Goal: Complete application form: Complete application form

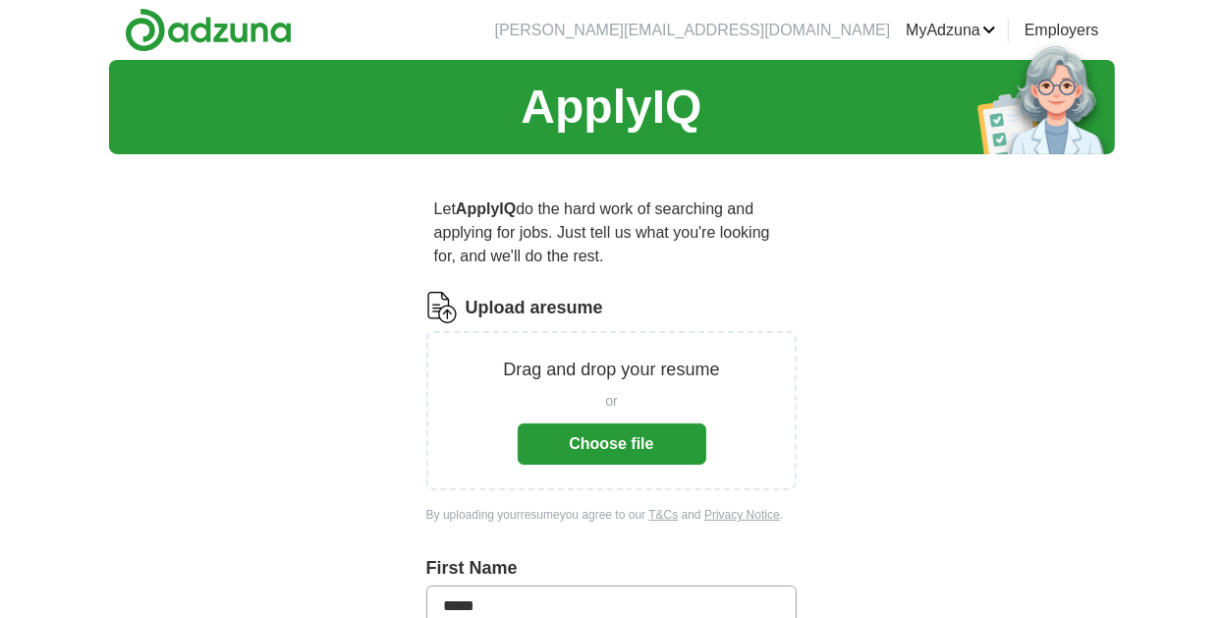
click at [619, 442] on button "Choose file" at bounding box center [612, 444] width 189 height 41
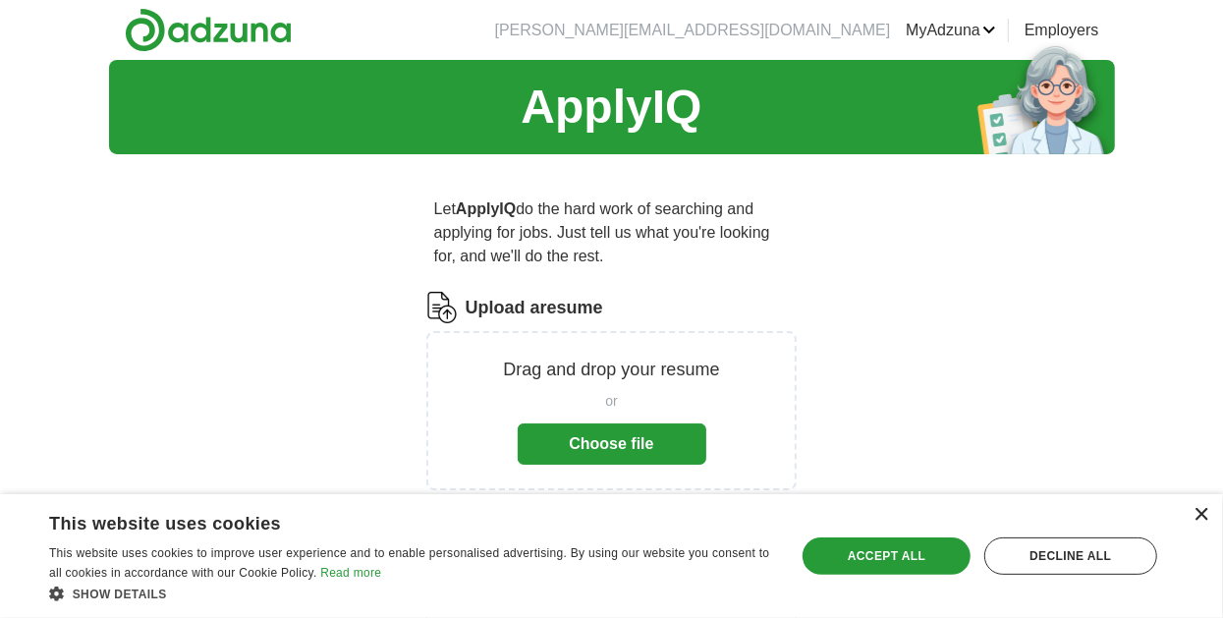
click at [1204, 513] on div "×" at bounding box center [1201, 515] width 15 height 15
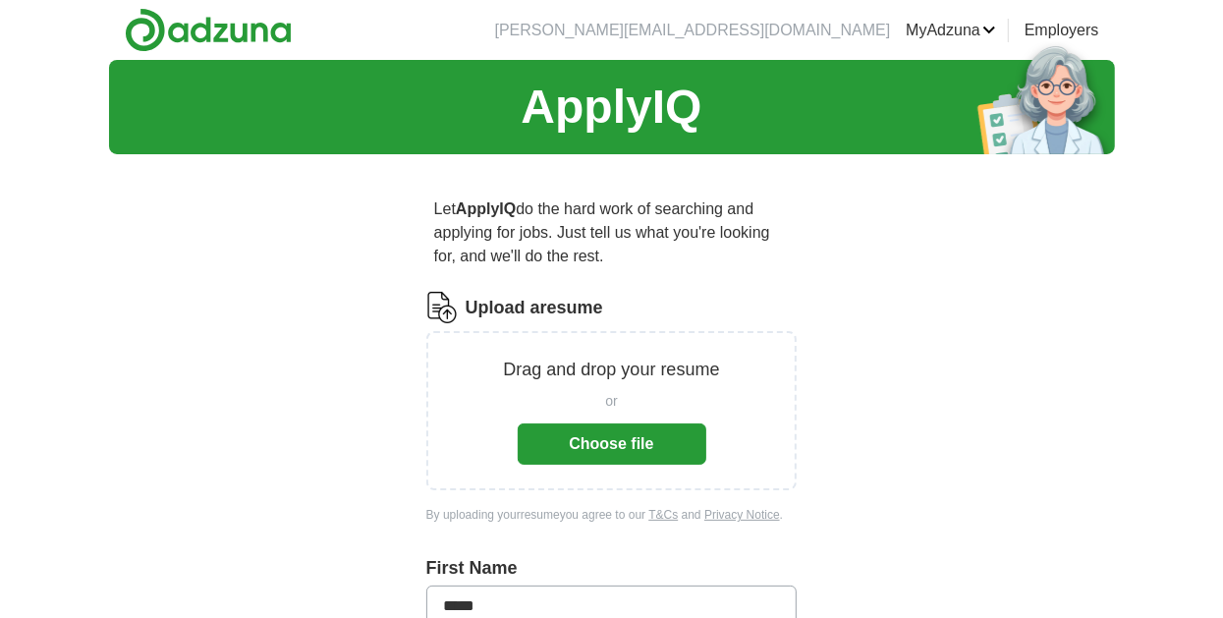
click at [592, 441] on button "Choose file" at bounding box center [612, 444] width 189 height 41
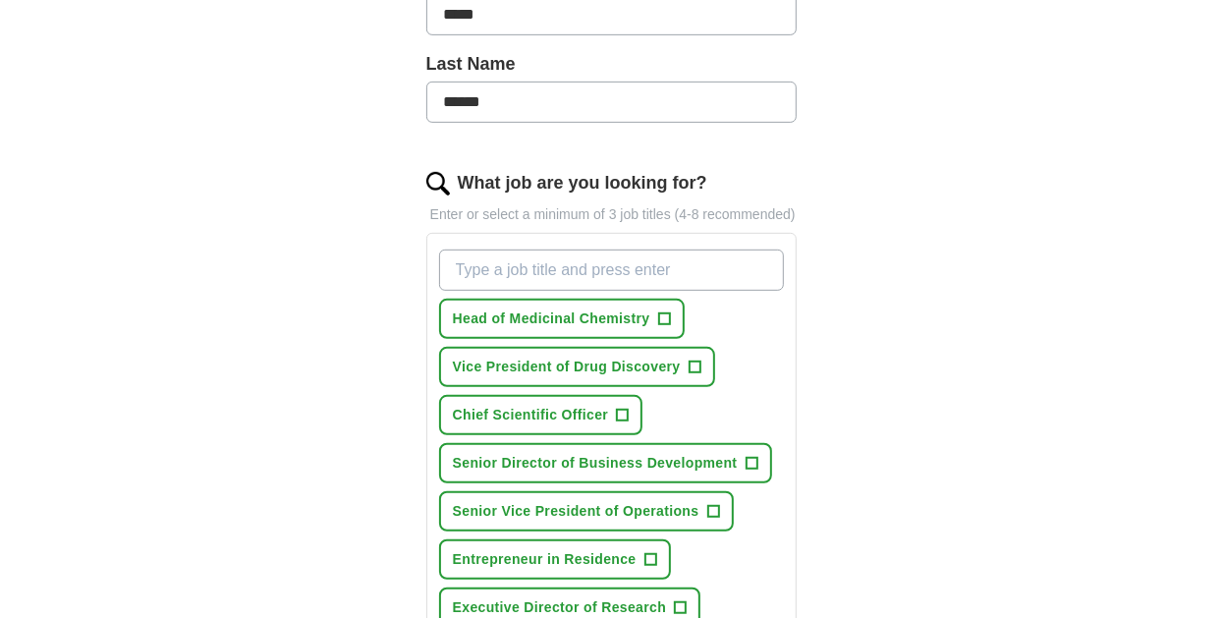
scroll to position [540, 0]
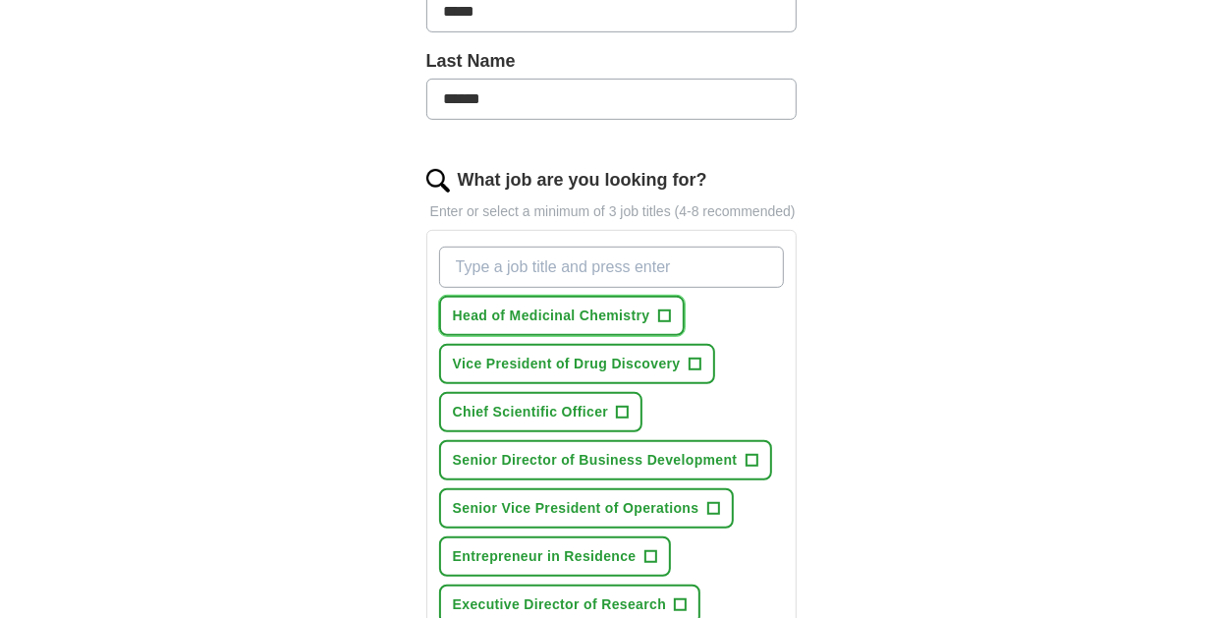
click at [662, 312] on span "+" at bounding box center [664, 317] width 12 height 16
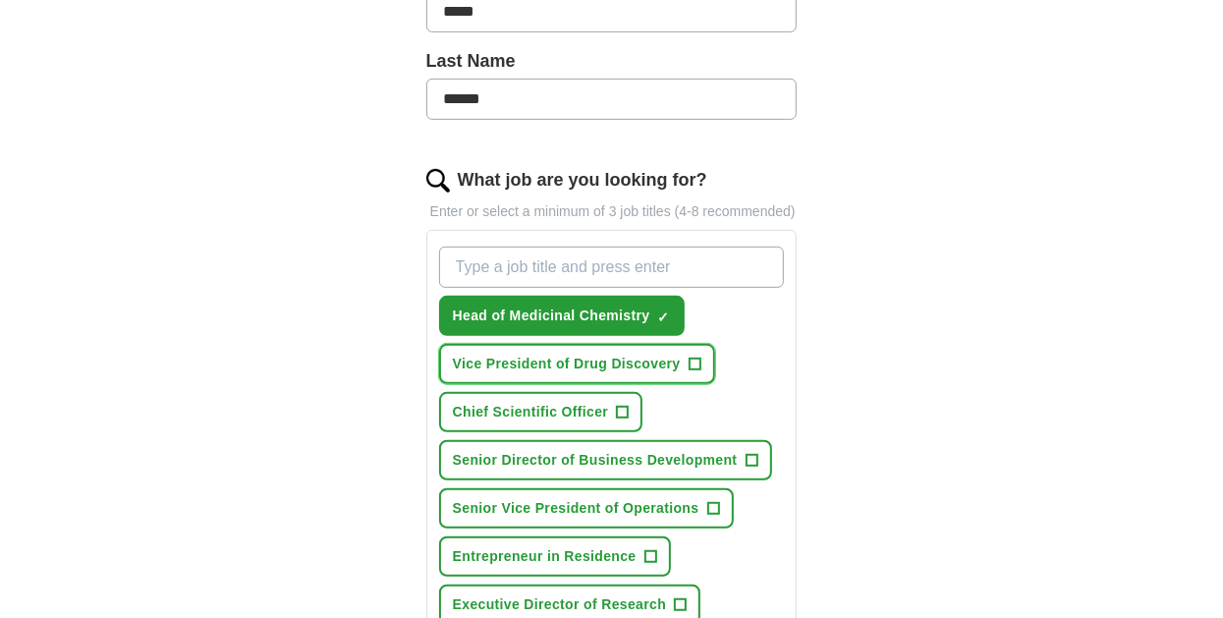
click at [692, 360] on span "+" at bounding box center [695, 365] width 12 height 16
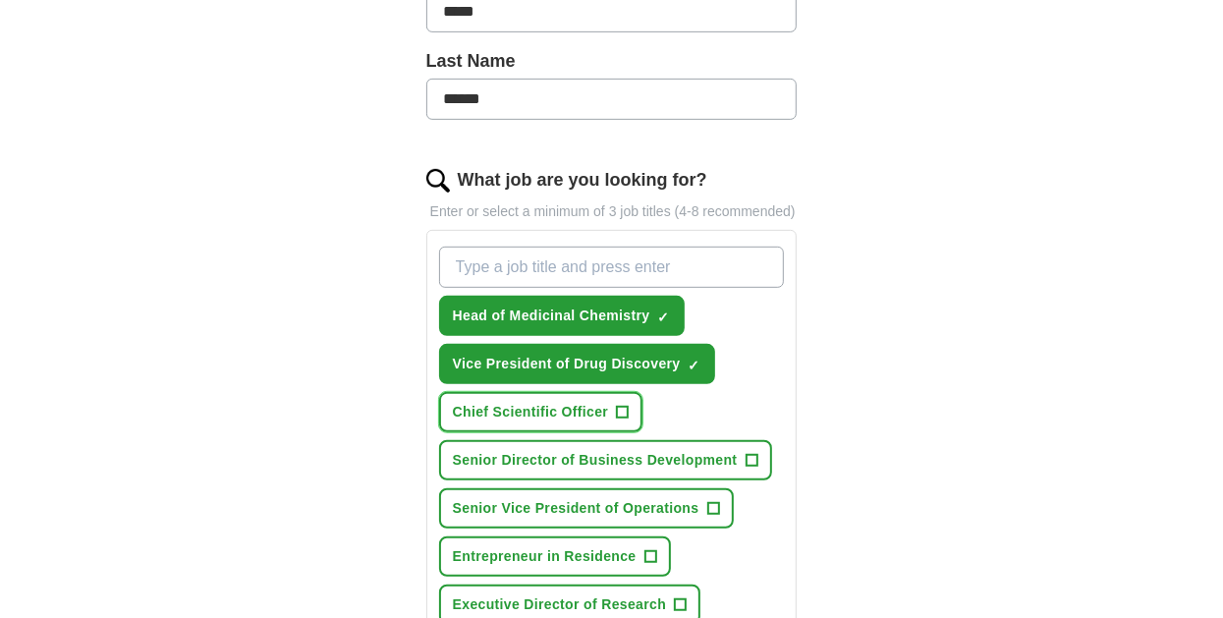
click at [621, 408] on span "+" at bounding box center [623, 413] width 12 height 16
click at [439, 392] on button "Chief Scientific Officer ✓ ×" at bounding box center [541, 412] width 204 height 40
click at [439, 392] on button "Chief Scientific Officer +" at bounding box center [541, 412] width 204 height 40
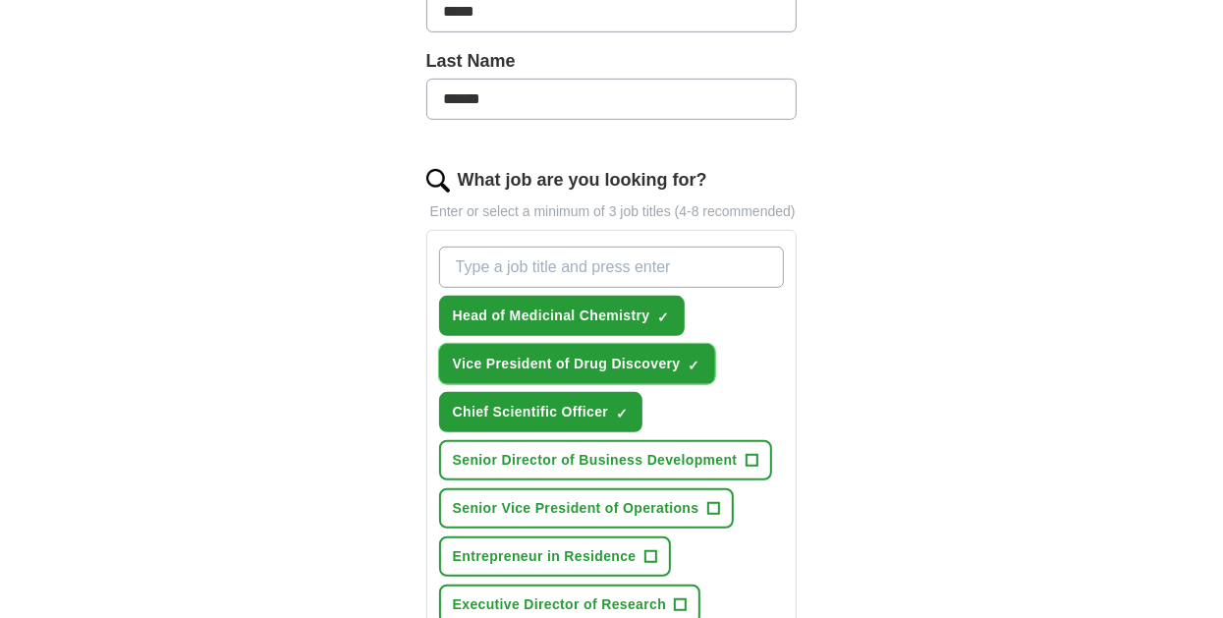
click at [0, 0] on span "×" at bounding box center [0, 0] width 0 height 0
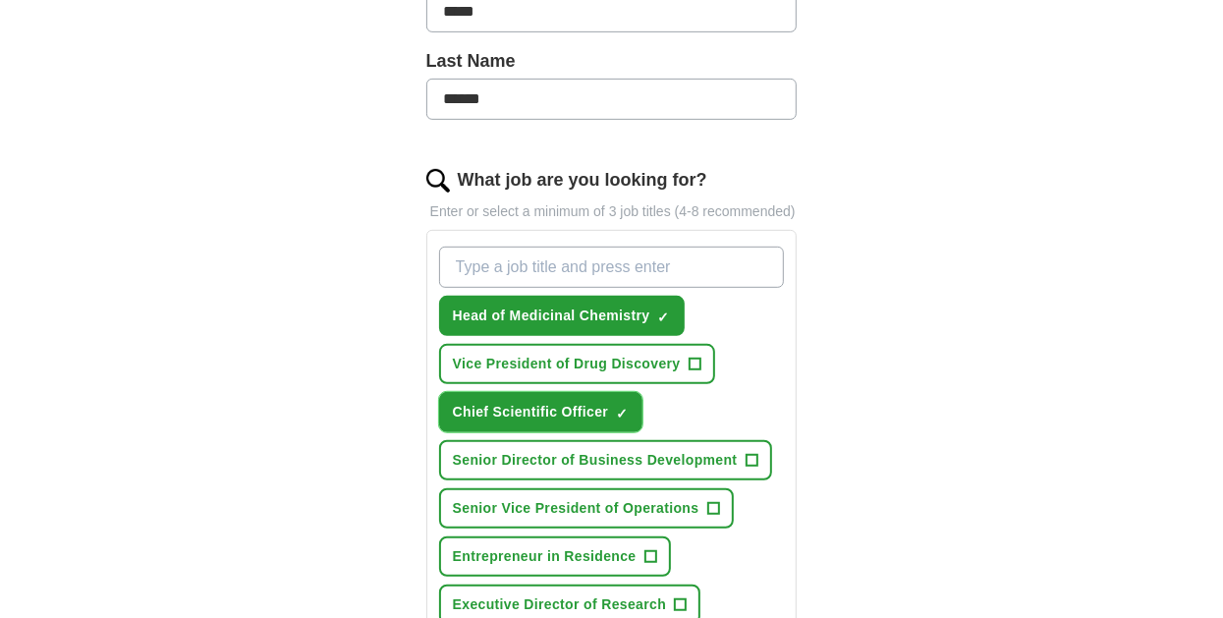
click at [0, 0] on span "×" at bounding box center [0, 0] width 0 height 0
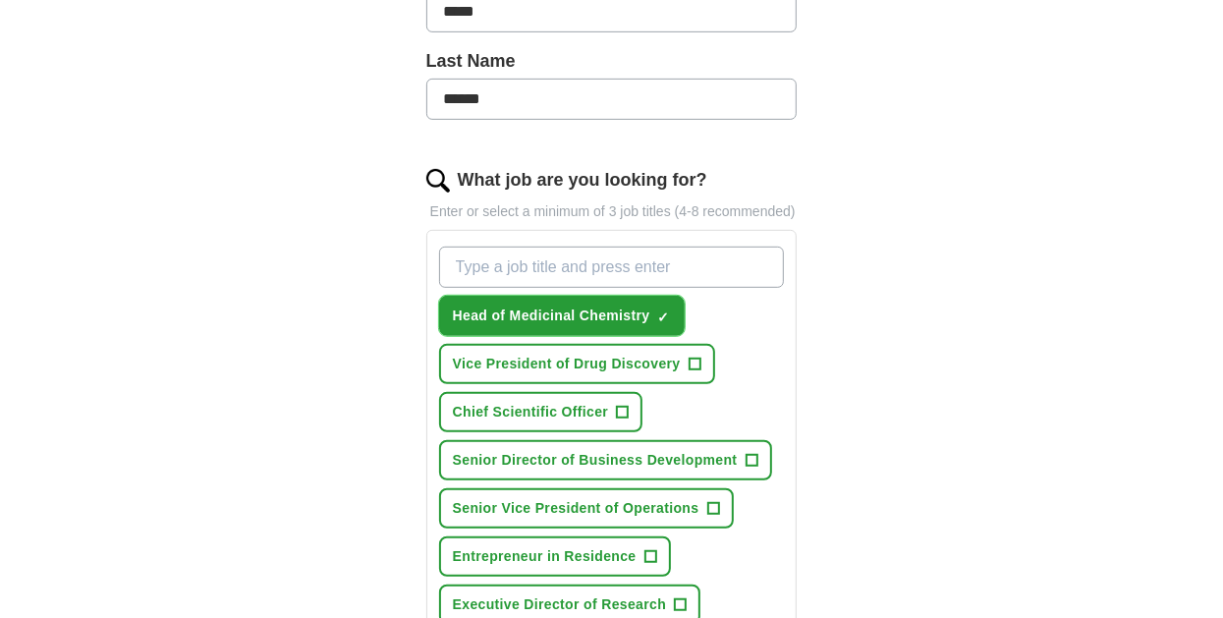
click at [585, 306] on span "Head of Medicinal Chemistry" at bounding box center [552, 316] width 198 height 21
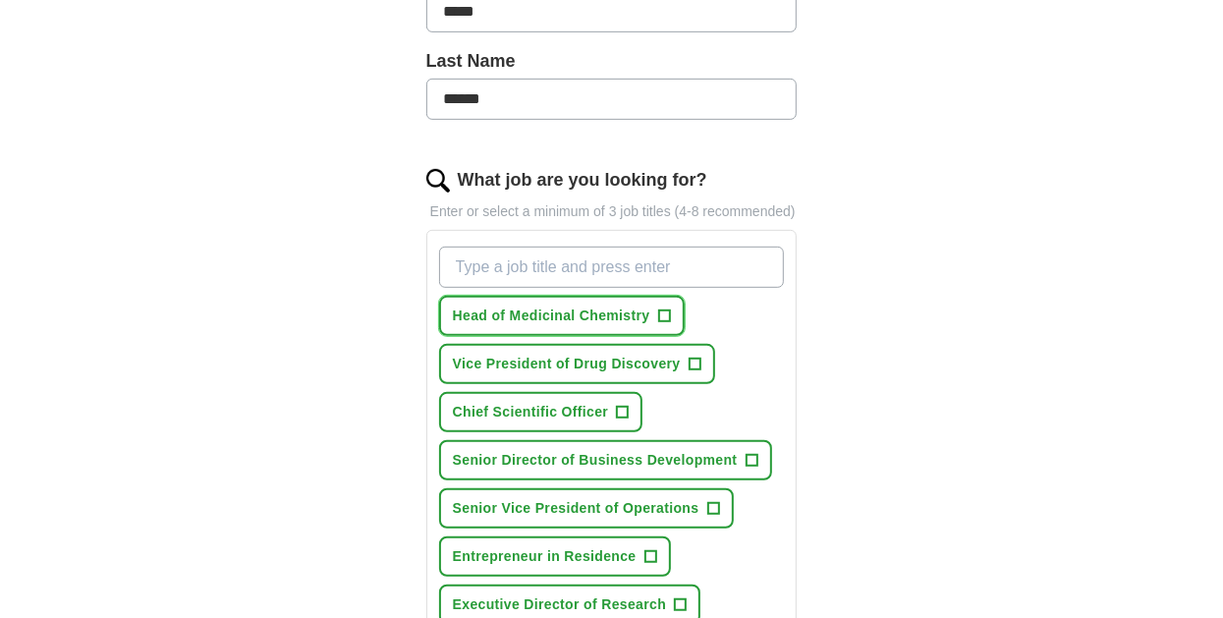
click at [662, 312] on span "+" at bounding box center [664, 317] width 12 height 16
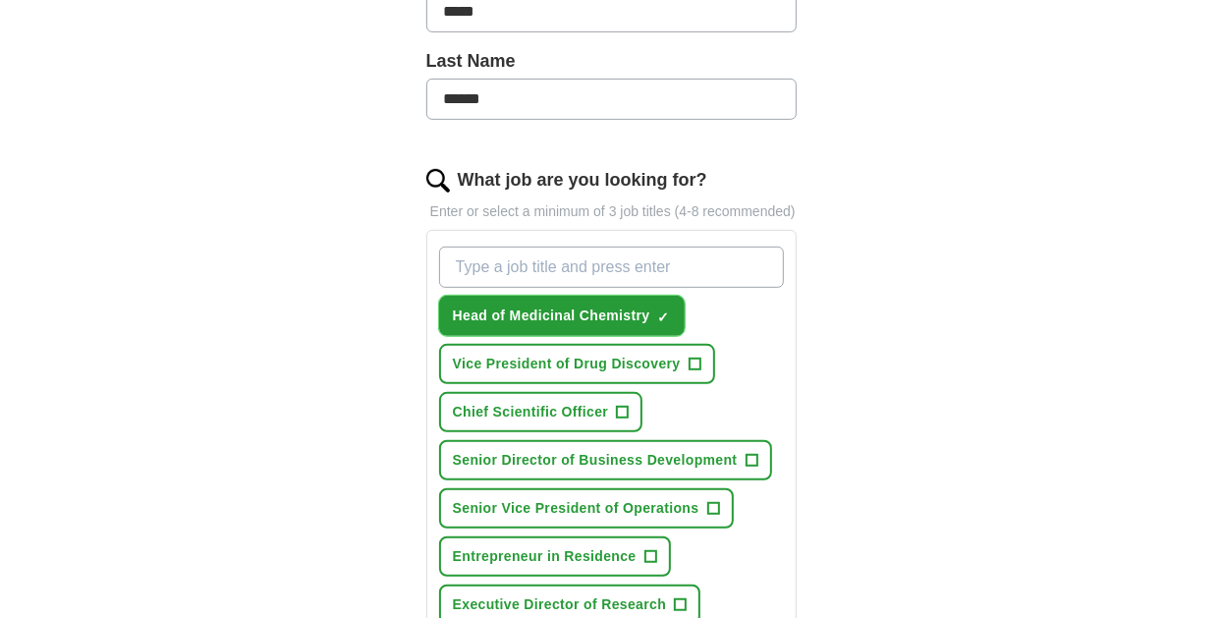
click at [439, 296] on button "Head of Medicinal Chemistry ✓ ×" at bounding box center [562, 316] width 246 height 40
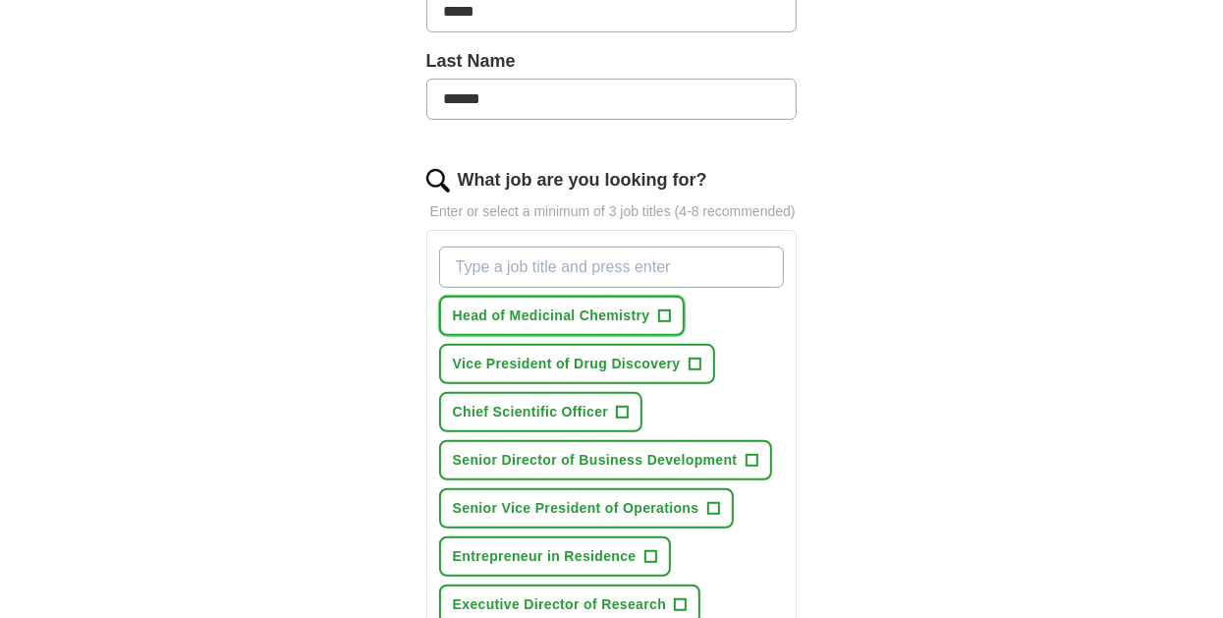
click at [665, 313] on span "+" at bounding box center [664, 317] width 12 height 16
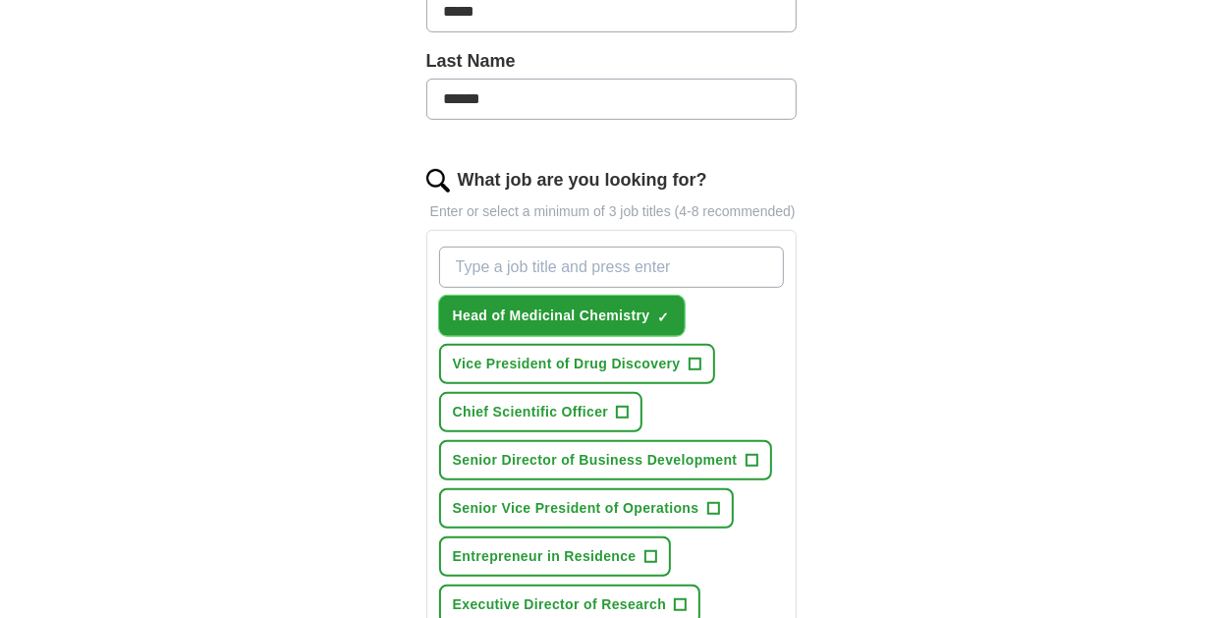
click at [439, 296] on button "Head of Medicinal Chemistry ✓ ×" at bounding box center [562, 316] width 246 height 40
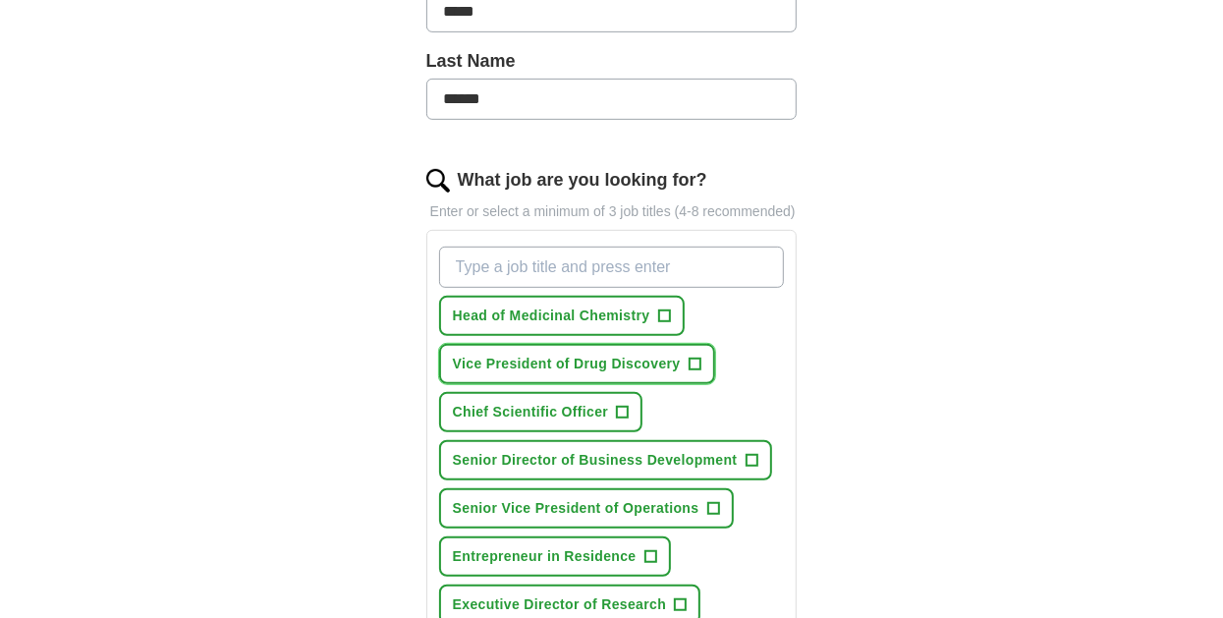
click at [695, 358] on span "+" at bounding box center [695, 365] width 12 height 16
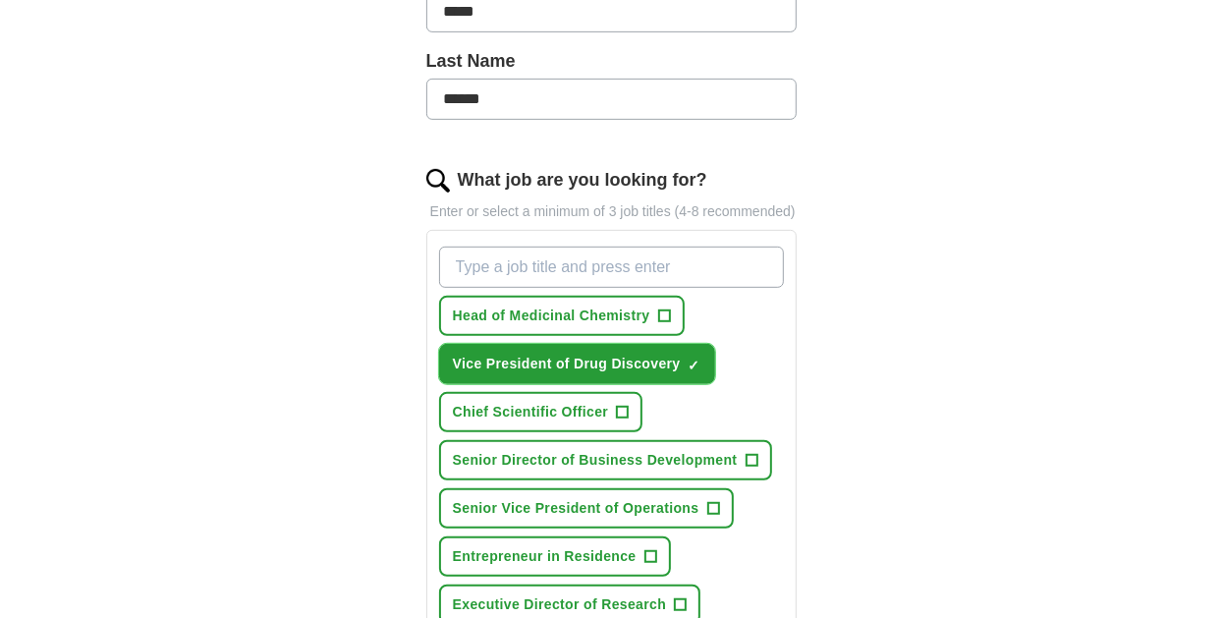
click at [439, 344] on button "Vice President of Drug Discovery ✓ ×" at bounding box center [577, 364] width 276 height 40
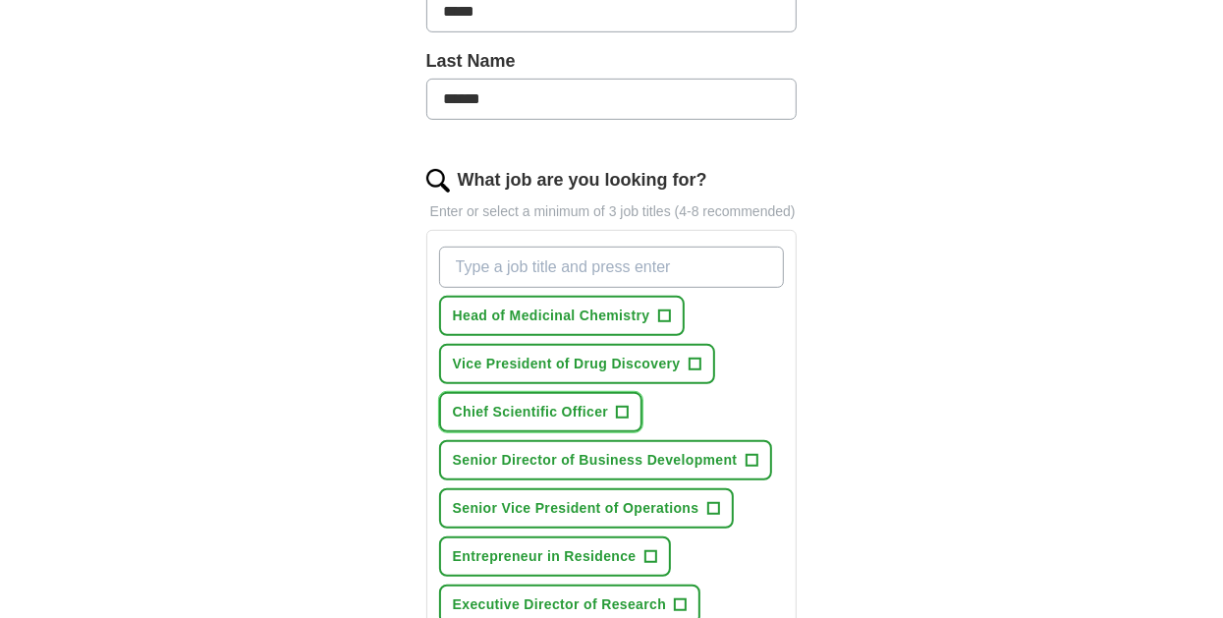
click at [617, 407] on span "+" at bounding box center [623, 413] width 12 height 16
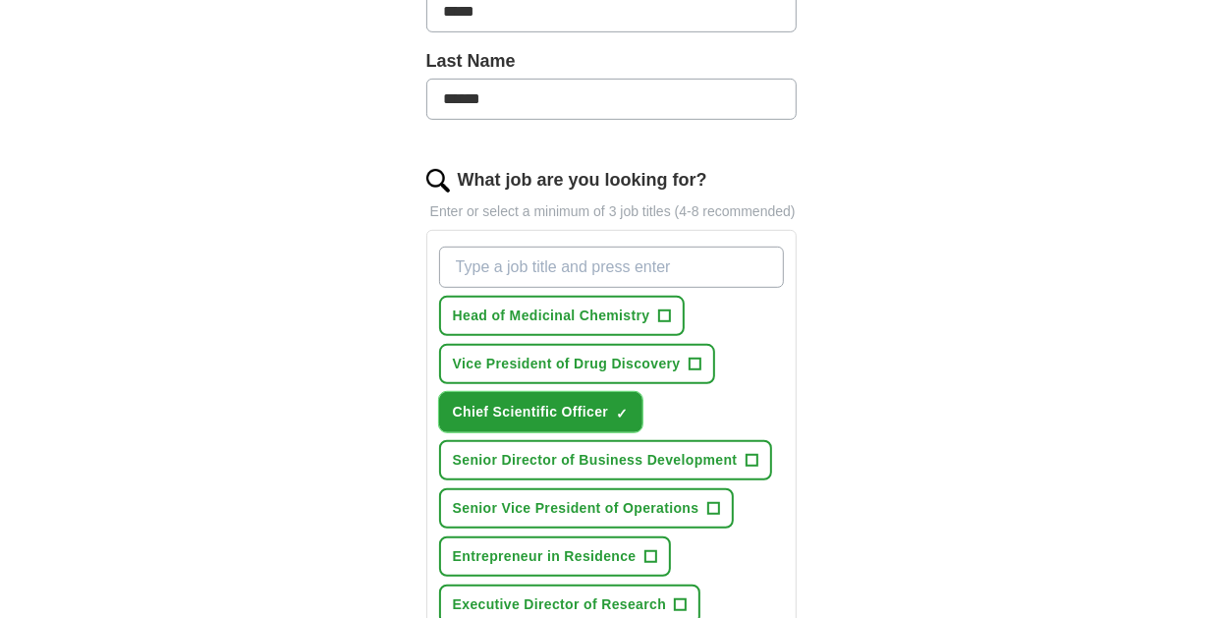
click at [439, 392] on button "Chief Scientific Officer ✓ ×" at bounding box center [541, 412] width 204 height 40
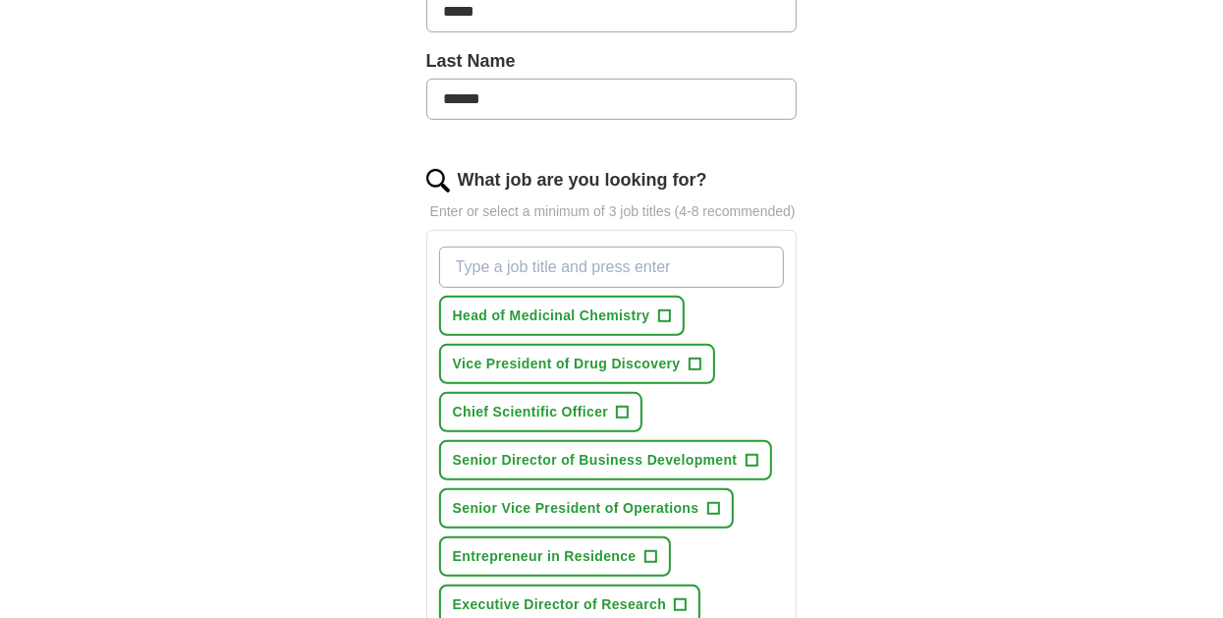
click at [457, 264] on input "What job are you looking for?" at bounding box center [612, 267] width 346 height 41
type input "head of medicinal chemistry"
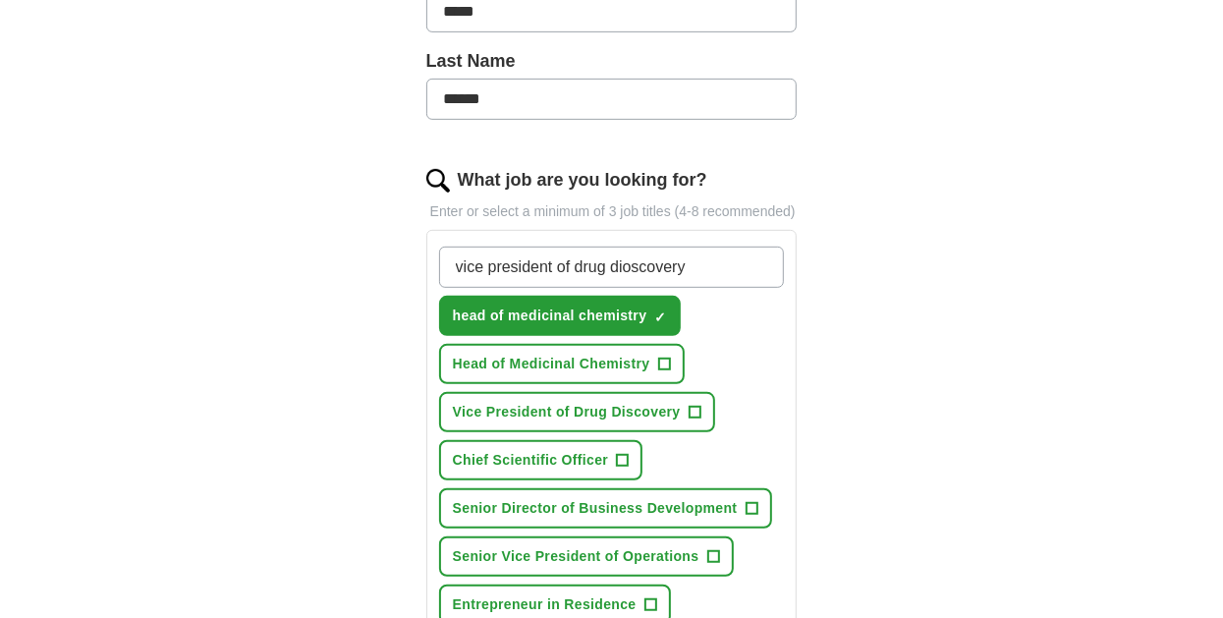
click at [631, 264] on input "vice president of drug dioscovery" at bounding box center [612, 267] width 346 height 41
type input "vice president of drug discovery"
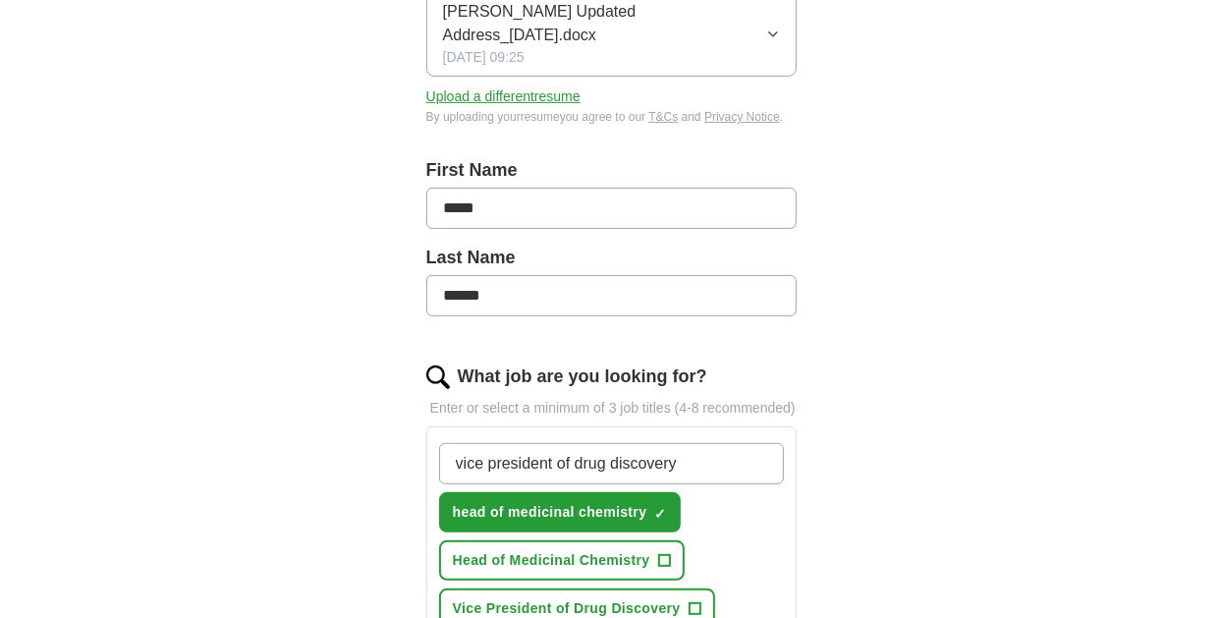
click at [679, 459] on input "vice president of drug discovery" at bounding box center [612, 463] width 346 height 41
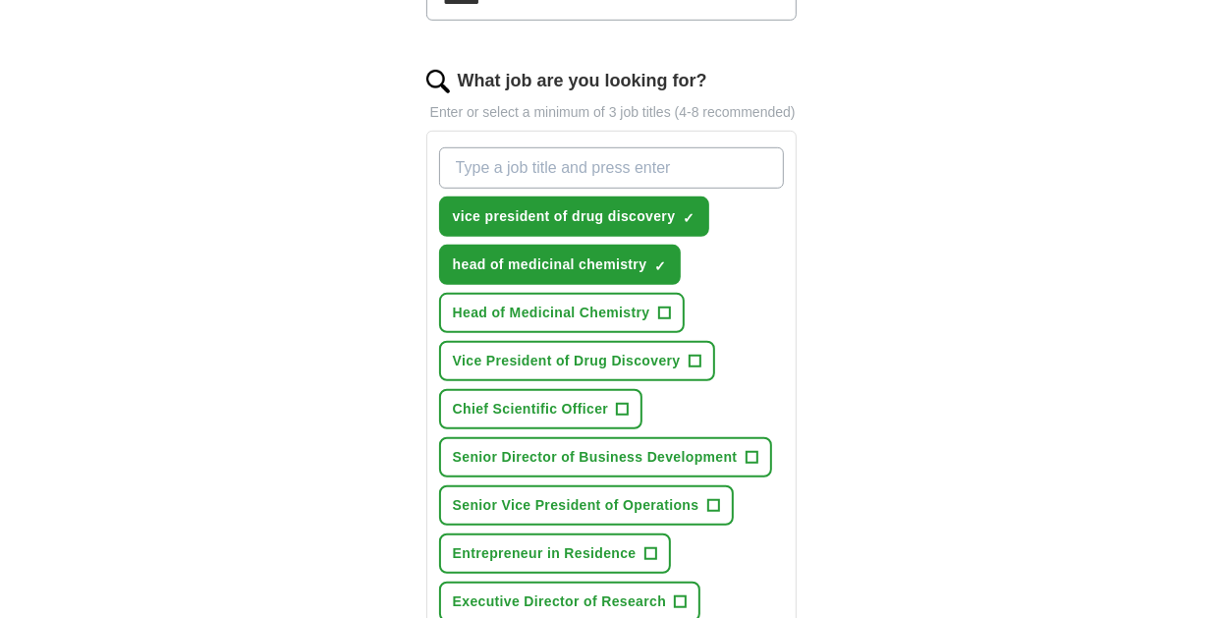
scroll to position [651, 0]
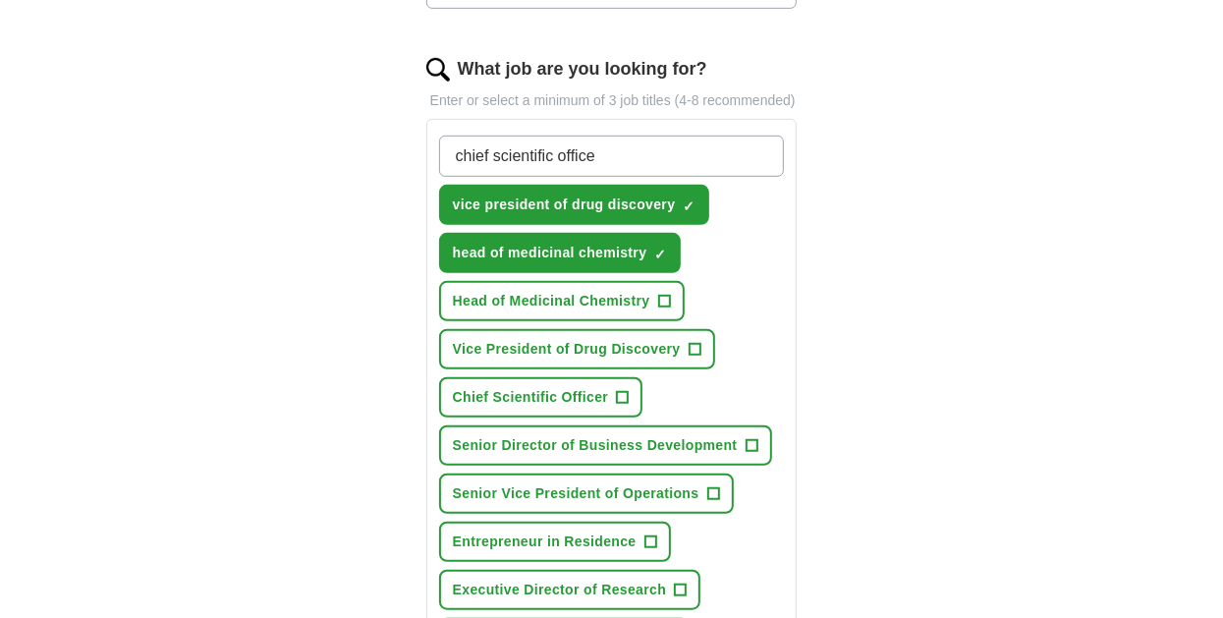
type input "chief scientific officer"
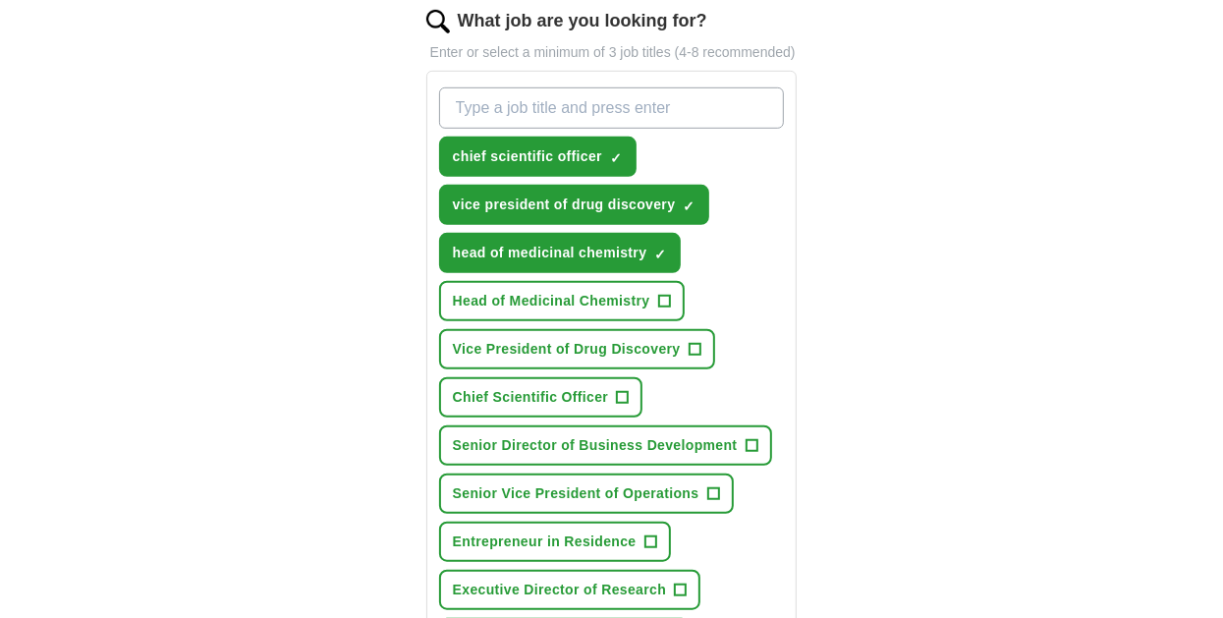
scroll to position [693, 0]
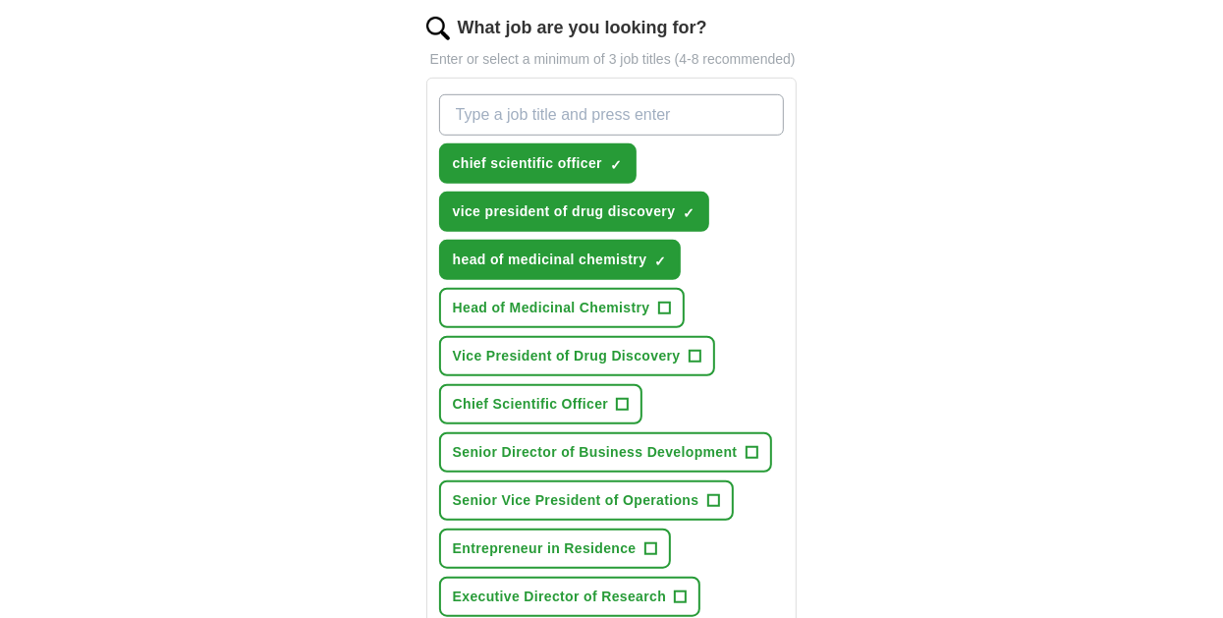
click at [457, 110] on input "What job are you looking for?" at bounding box center [612, 114] width 346 height 41
click at [455, 101] on input "Board member" at bounding box center [612, 114] width 346 height 41
click at [591, 109] on input "Biopharma Board member" at bounding box center [612, 114] width 346 height 41
type input "Biopharma Board Member"
click at [656, 110] on input "Biopharma Board Member" at bounding box center [612, 114] width 346 height 41
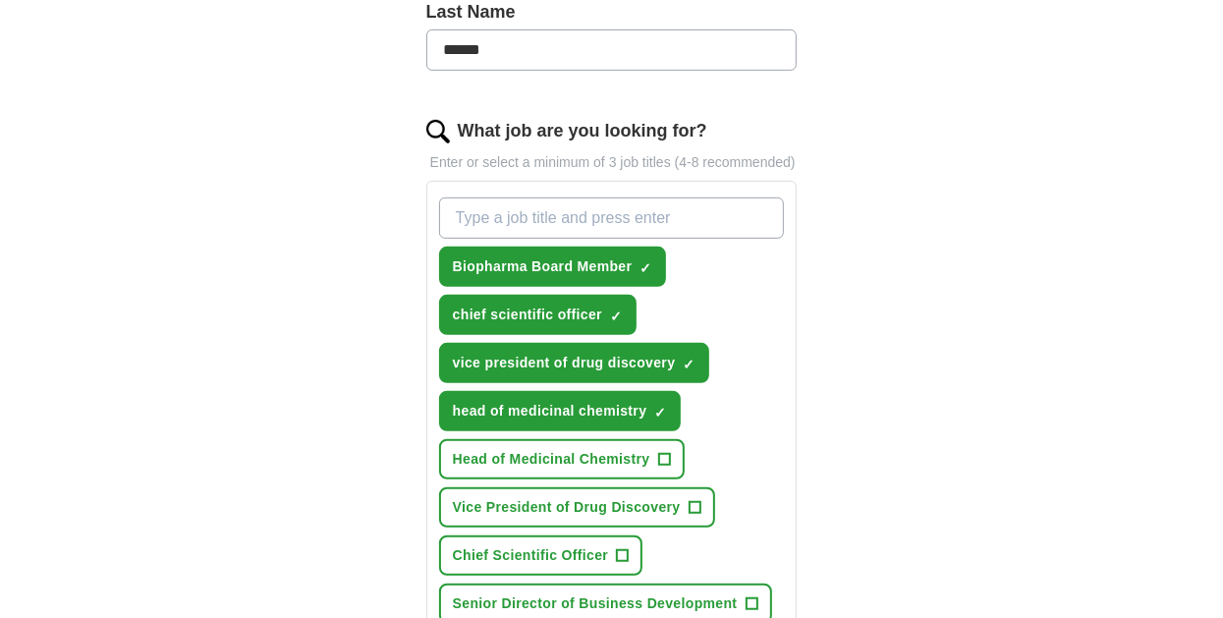
scroll to position [581, 0]
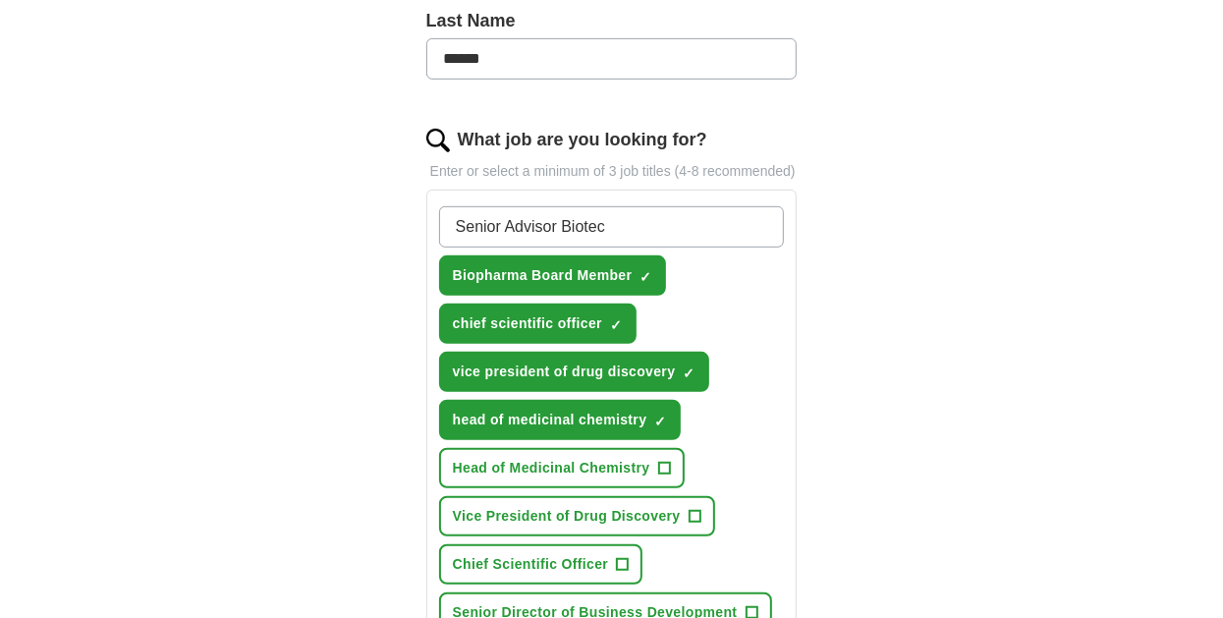
type input "Senior Advisor Biotech"
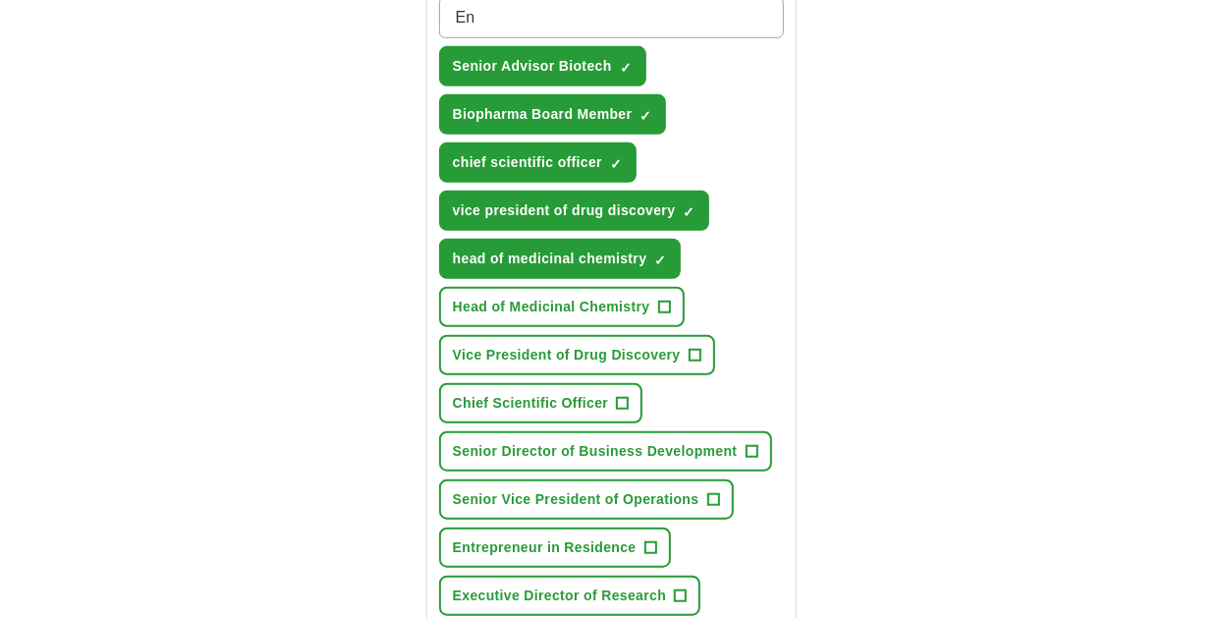
scroll to position [791, 0]
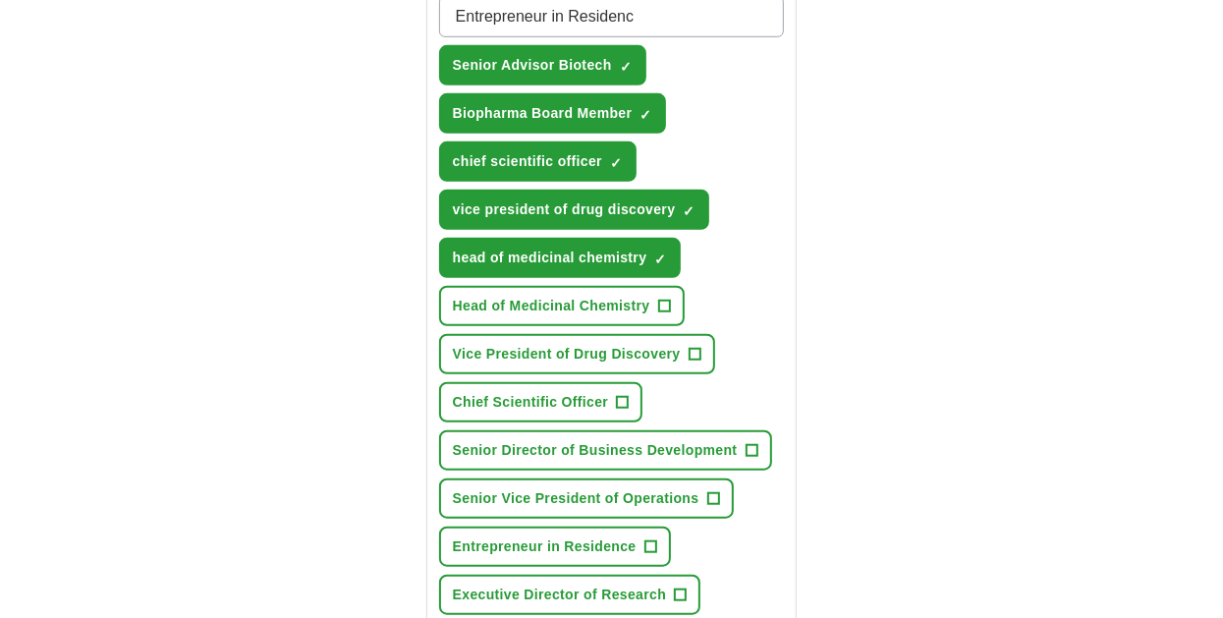
type input "Entrepreneur in Residence"
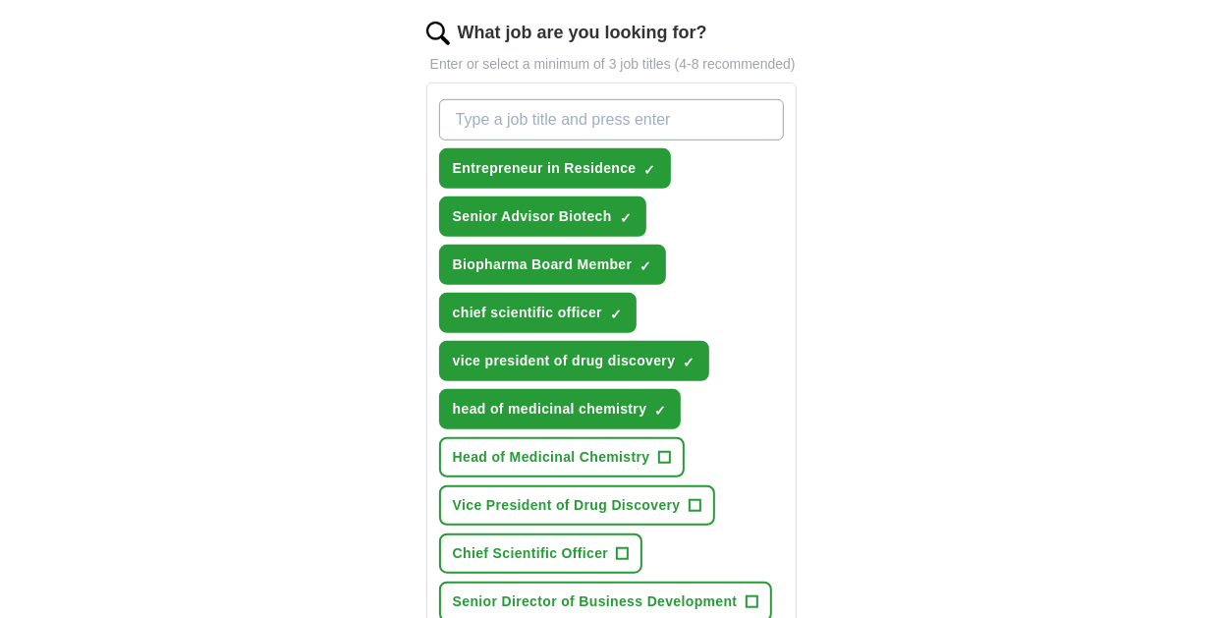
scroll to position [685, 0]
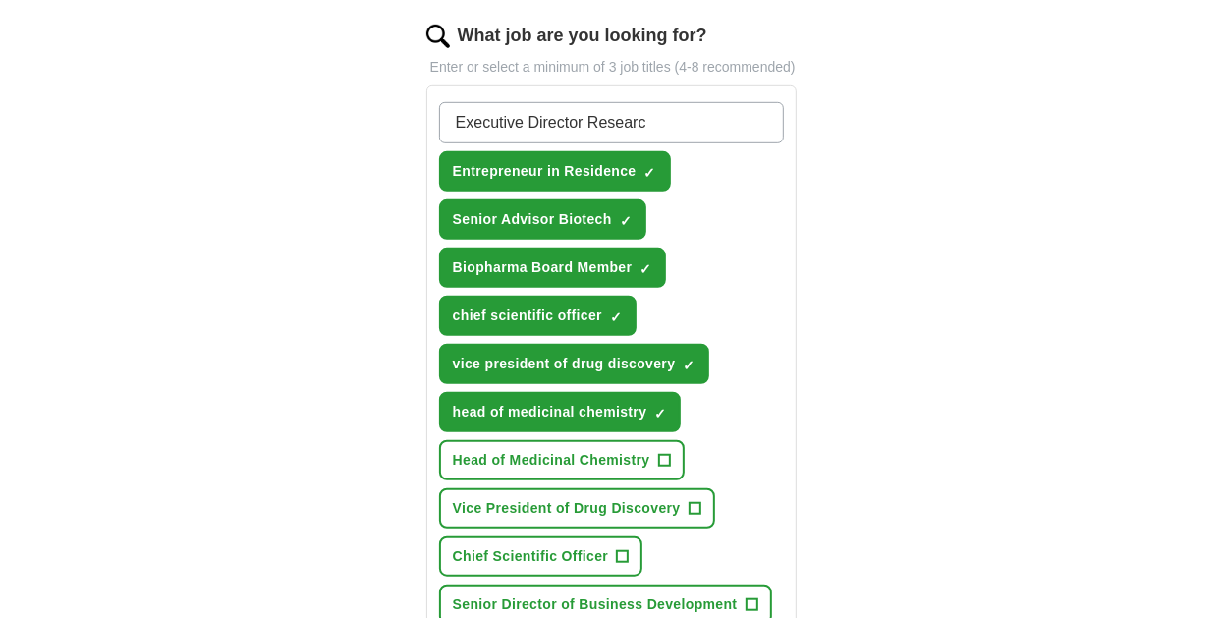
type input "Executive Director Research"
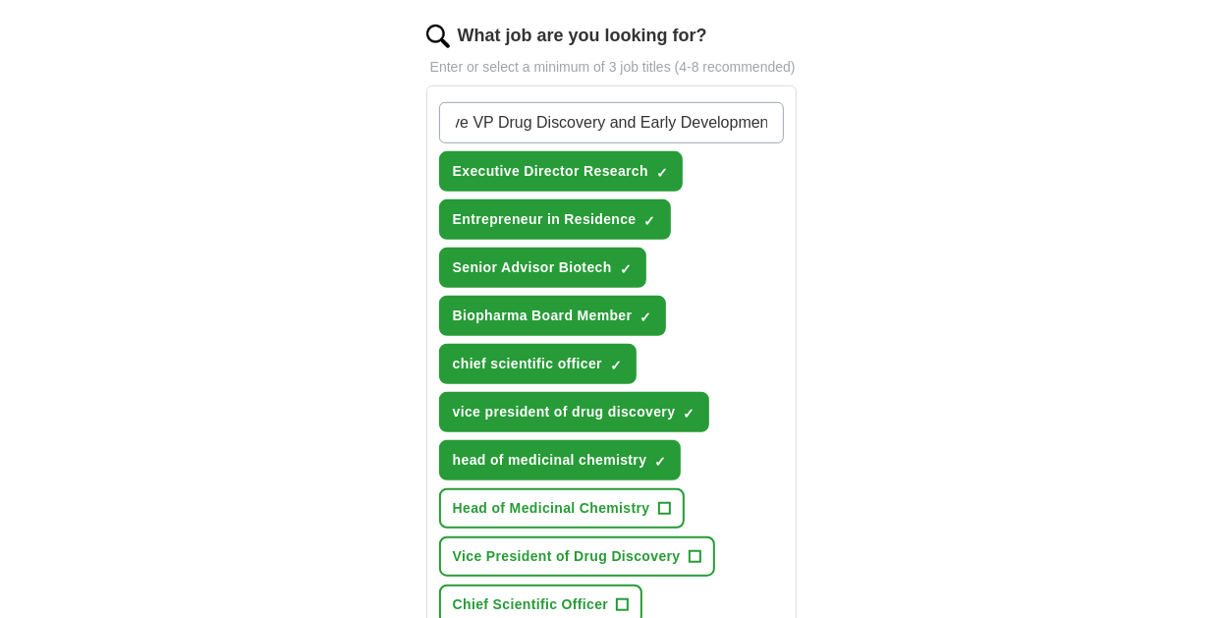
type input "Executive VP Drug Discovery and Early Development"
type input "\"
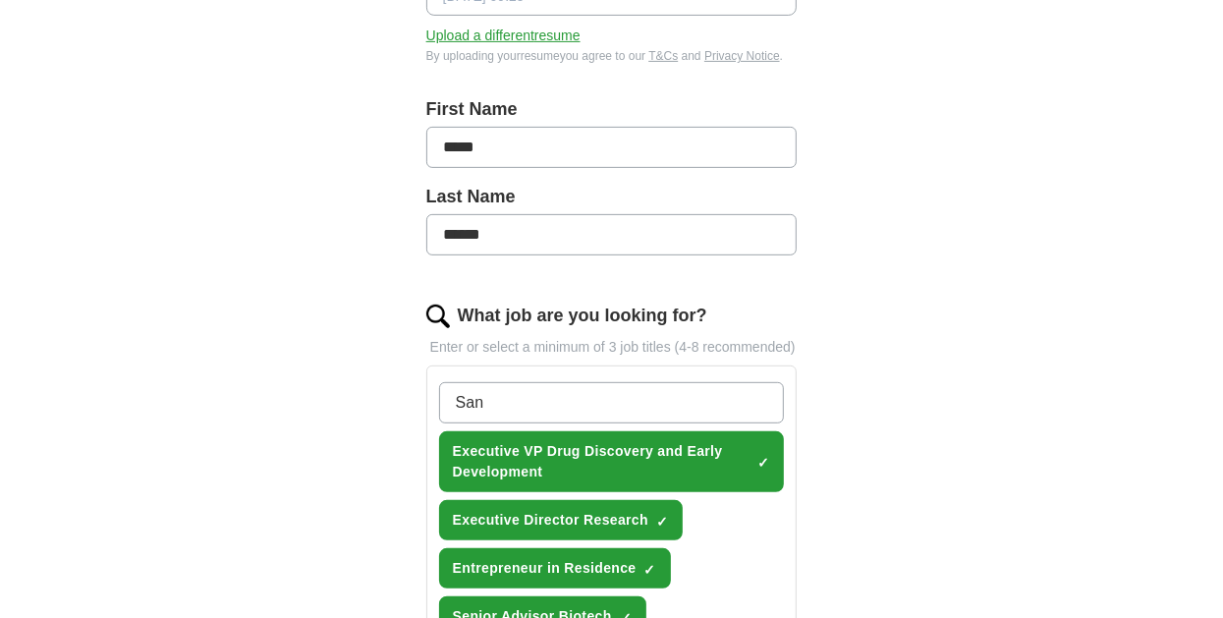
scroll to position [373, 0]
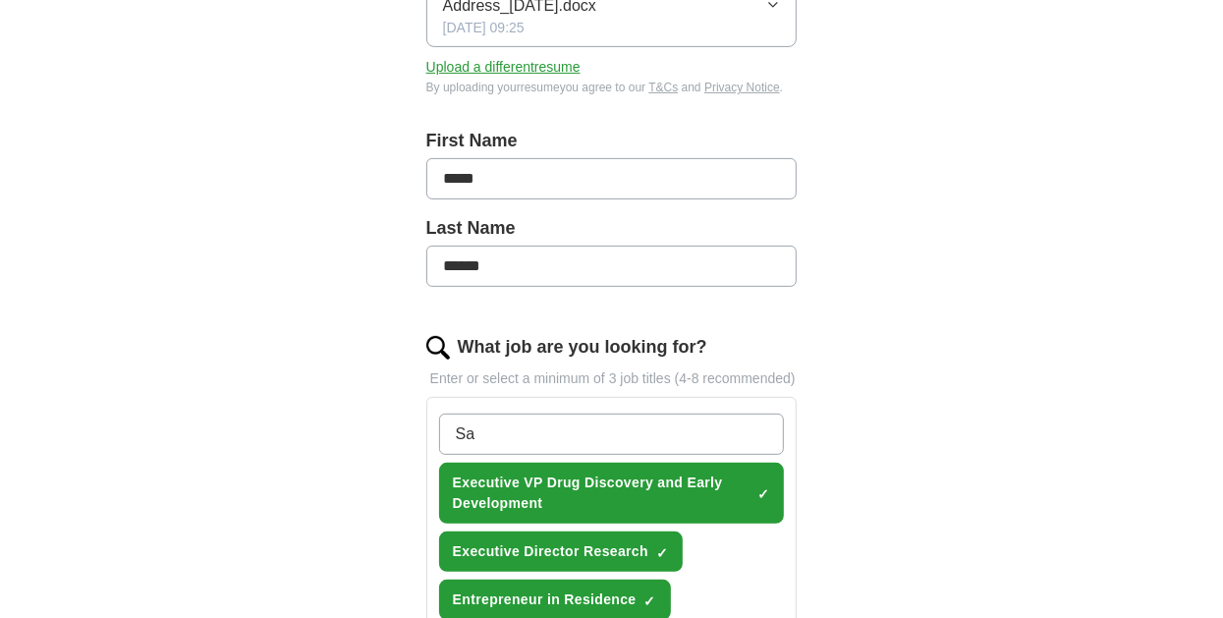
type input "S"
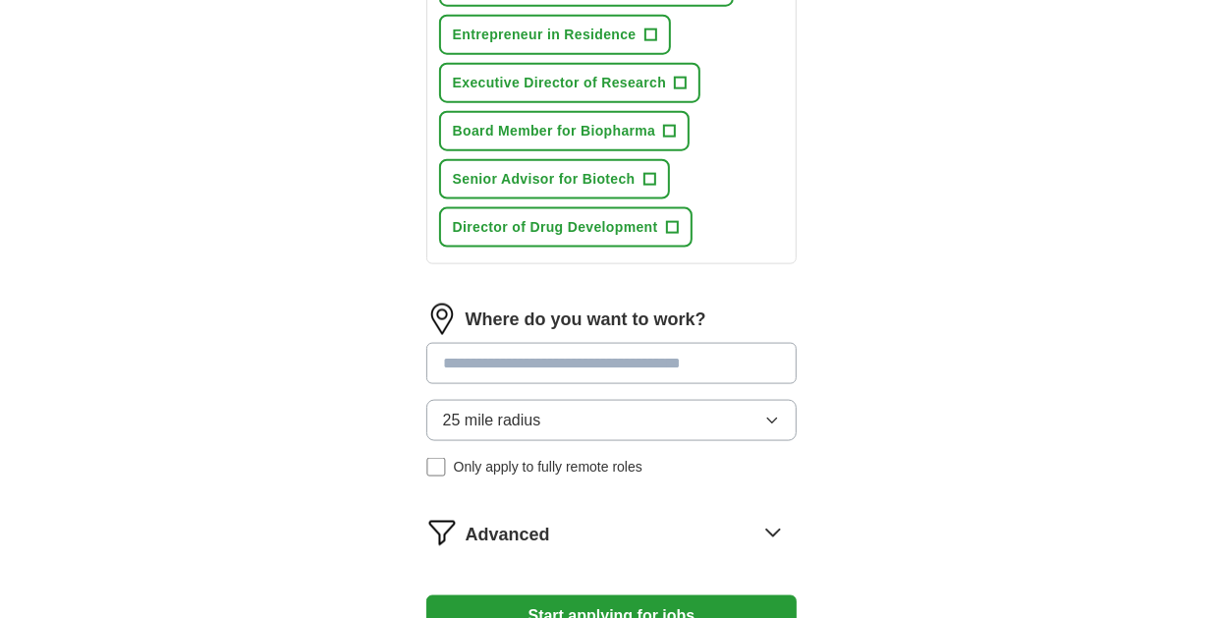
scroll to position [1475, 0]
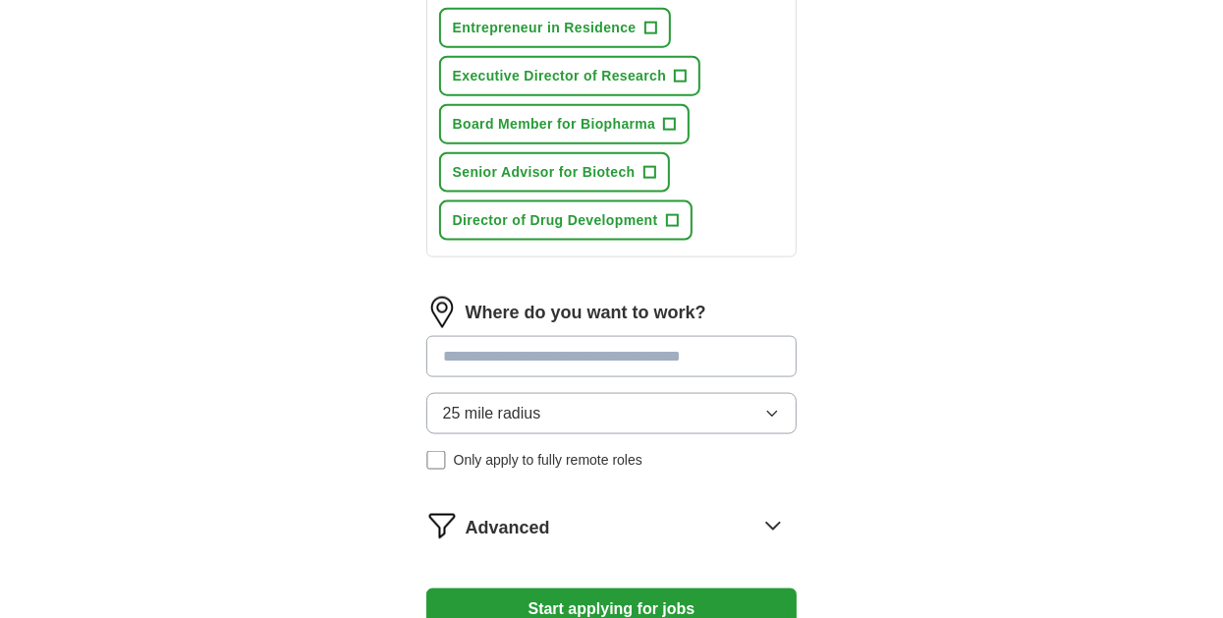
click at [446, 353] on input at bounding box center [611, 356] width 371 height 41
type input "***"
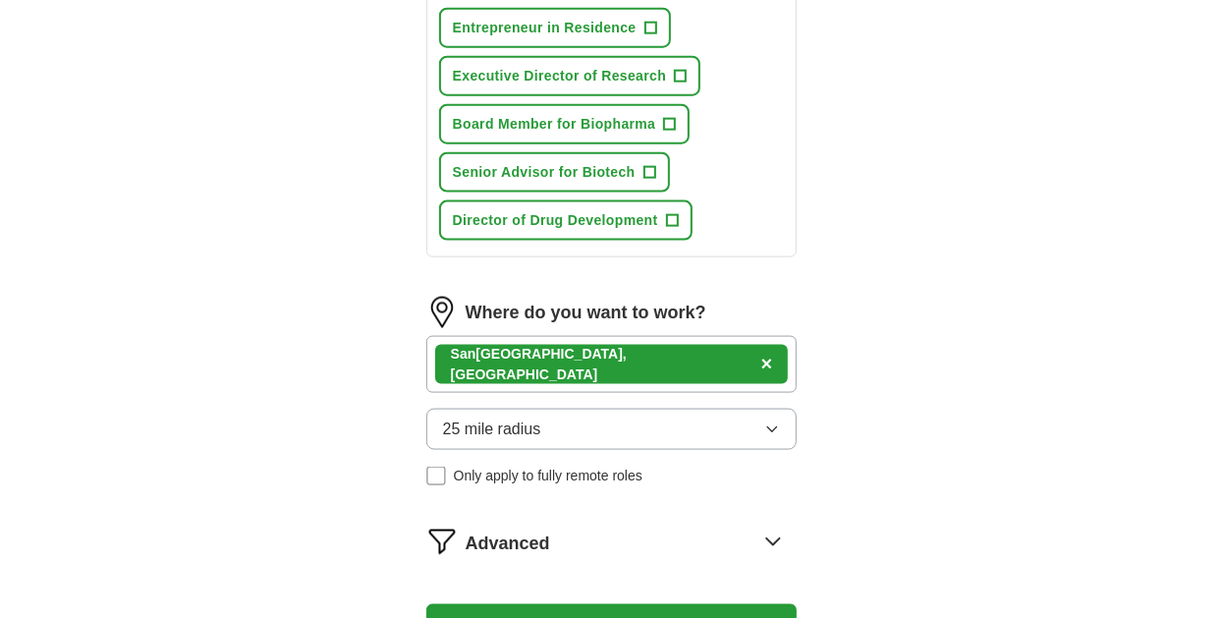
click at [611, 359] on div "[GEOGRAPHIC_DATA], [GEOGRAPHIC_DATA] ×" at bounding box center [611, 364] width 371 height 57
click at [590, 368] on div "[GEOGRAPHIC_DATA], [GEOGRAPHIC_DATA] ×" at bounding box center [611, 364] width 371 height 57
click at [770, 423] on icon "button" at bounding box center [772, 430] width 16 height 16
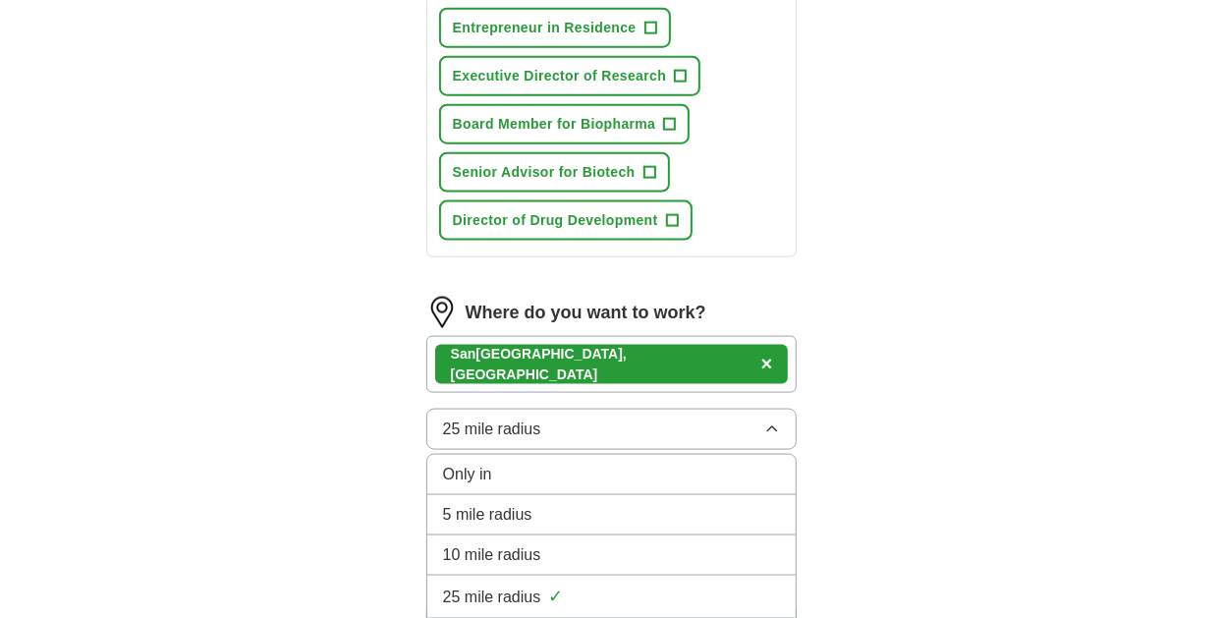
click at [770, 423] on icon "button" at bounding box center [772, 430] width 16 height 16
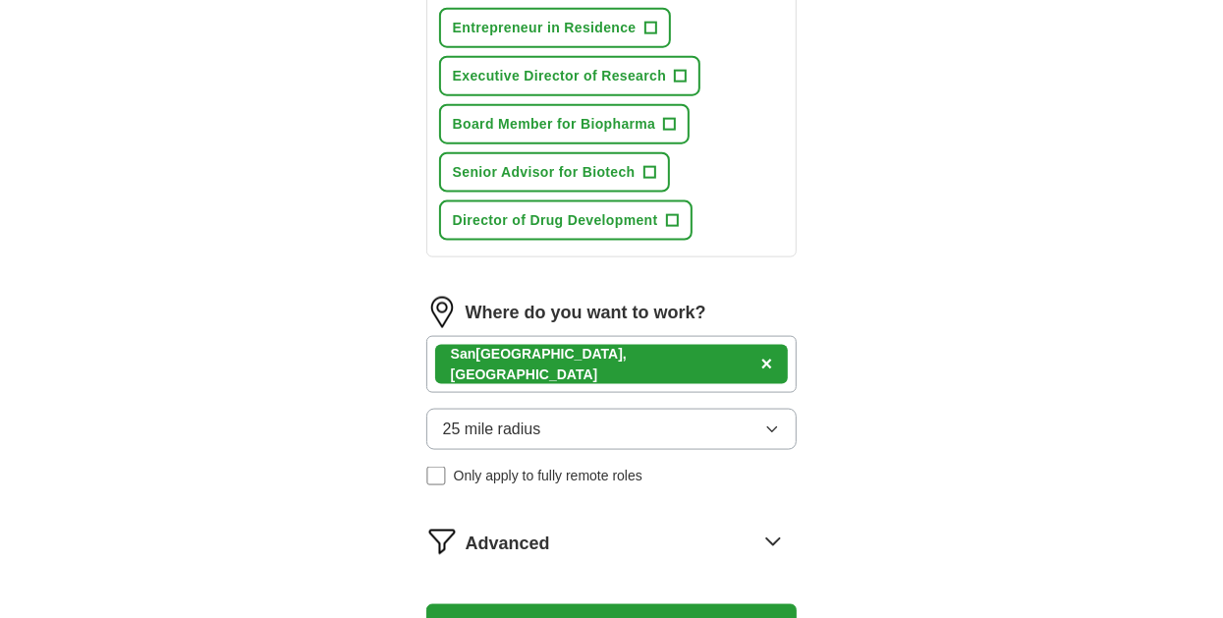
click at [601, 358] on div "[GEOGRAPHIC_DATA], [GEOGRAPHIC_DATA] ×" at bounding box center [611, 364] width 371 height 57
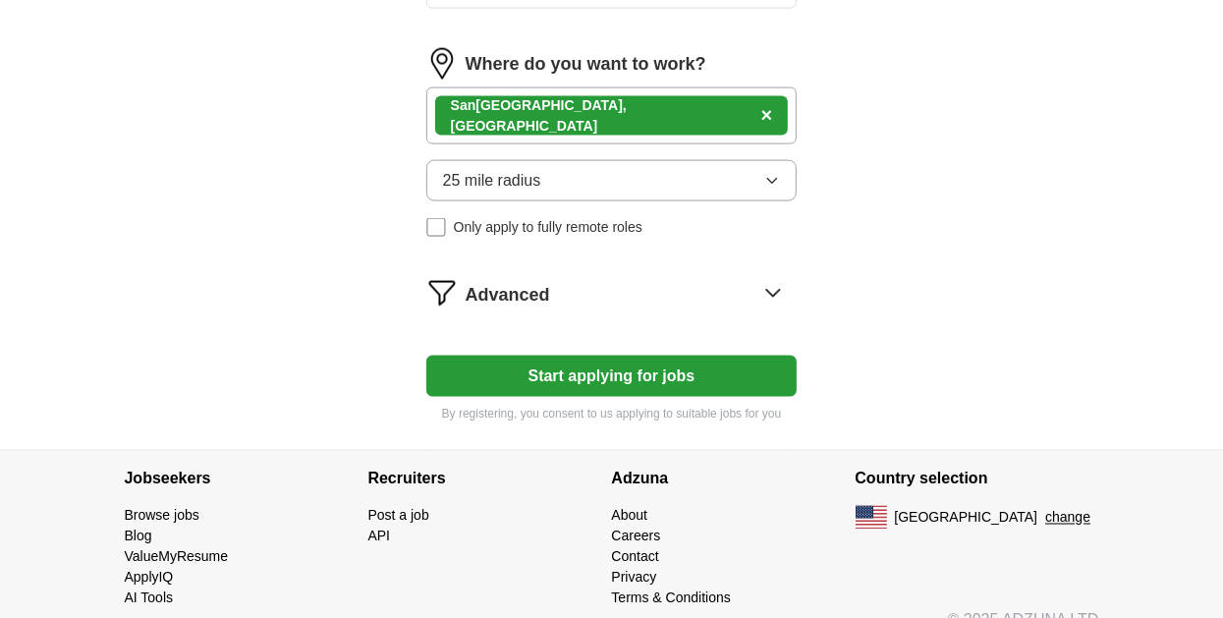
scroll to position [1748, 0]
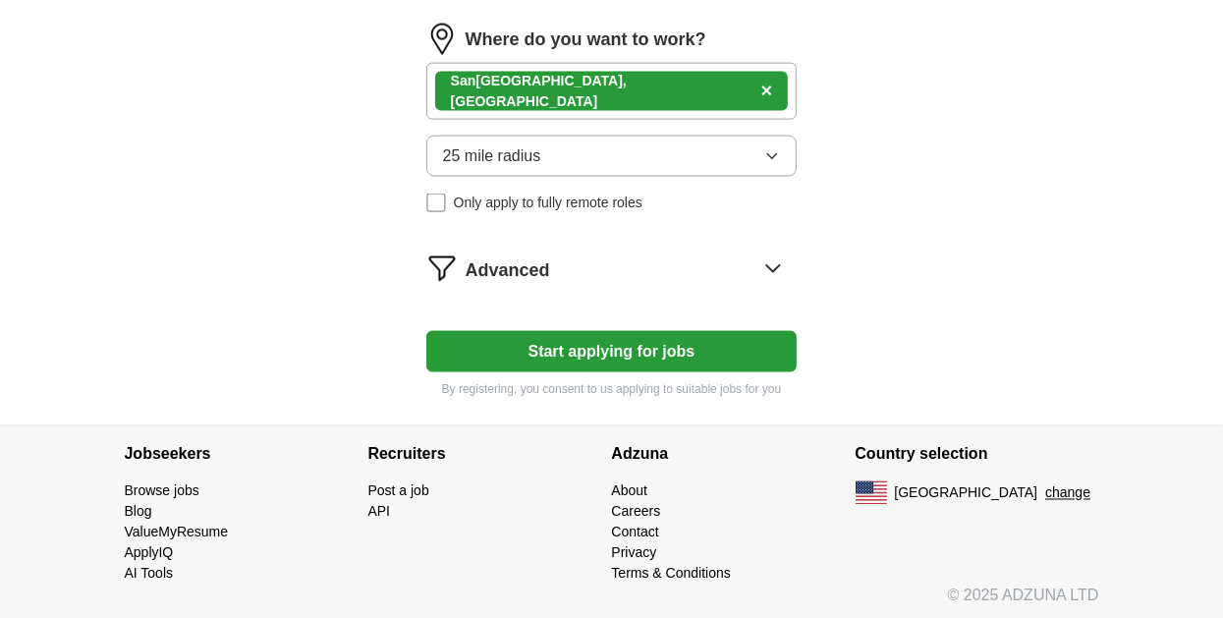
click at [777, 265] on icon at bounding box center [773, 268] width 13 height 7
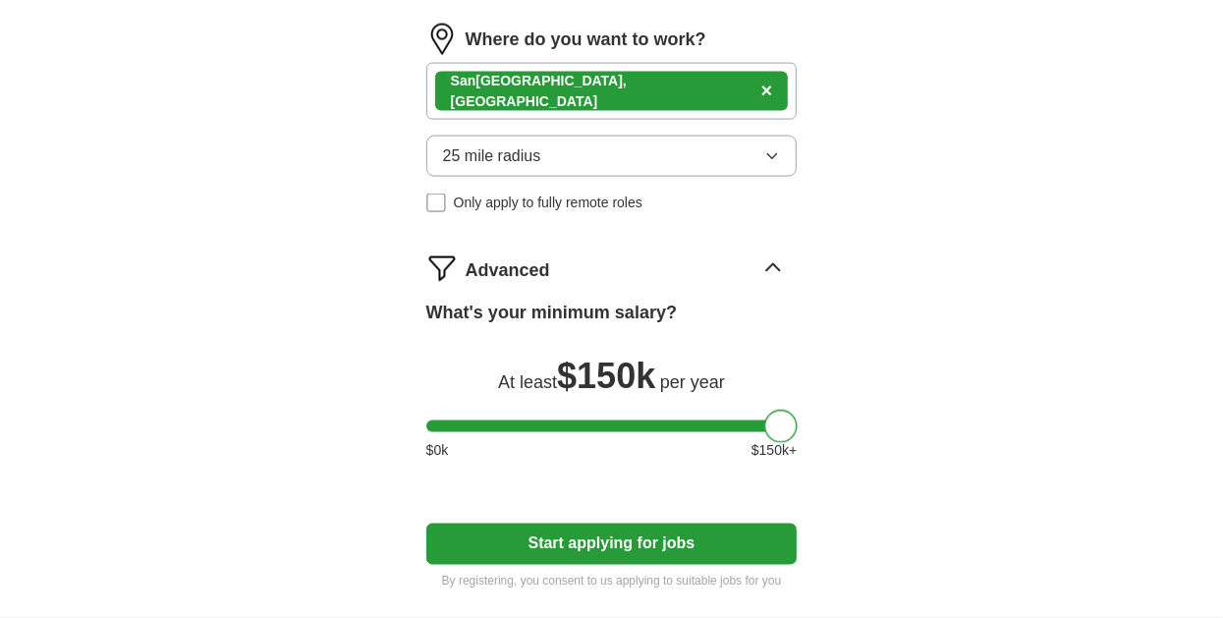
drag, startPoint x: 447, startPoint y: 422, endPoint x: 815, endPoint y: 449, distance: 368.5
click at [593, 539] on button "Start applying for jobs" at bounding box center [611, 544] width 371 height 41
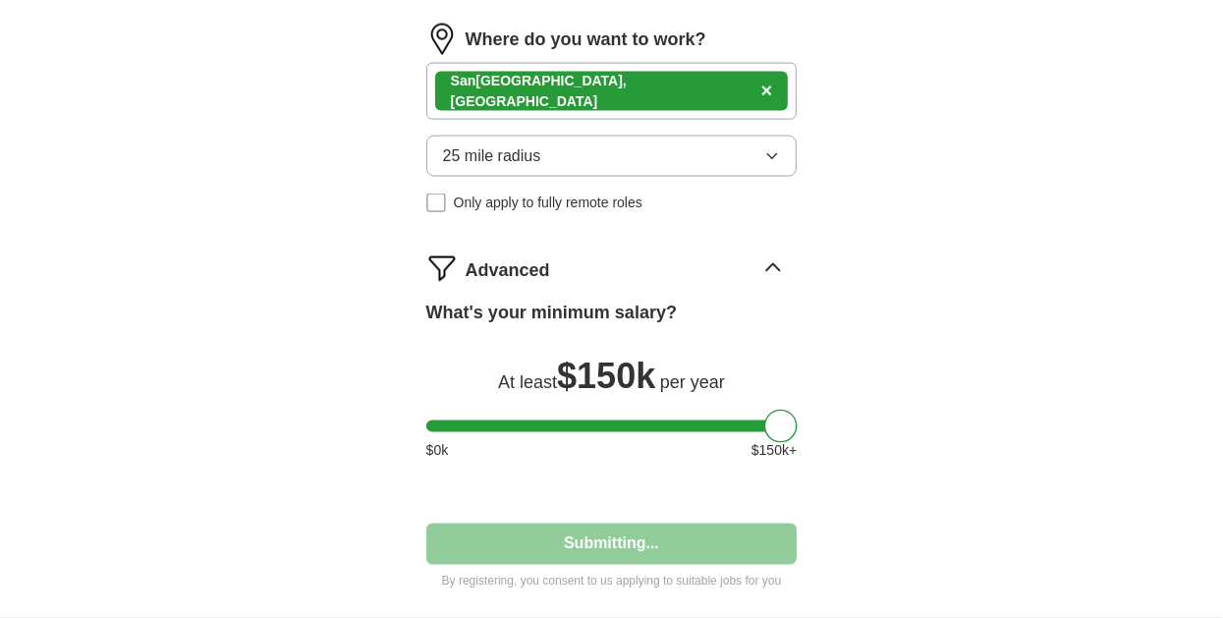
scroll to position [0, 0]
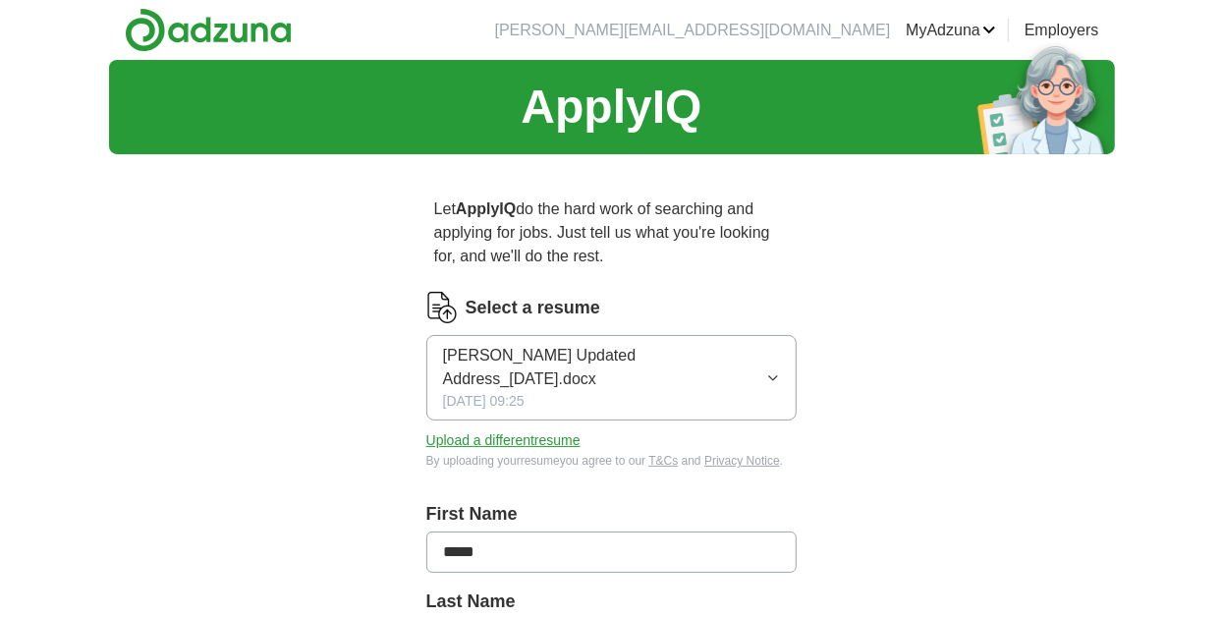
select select "**"
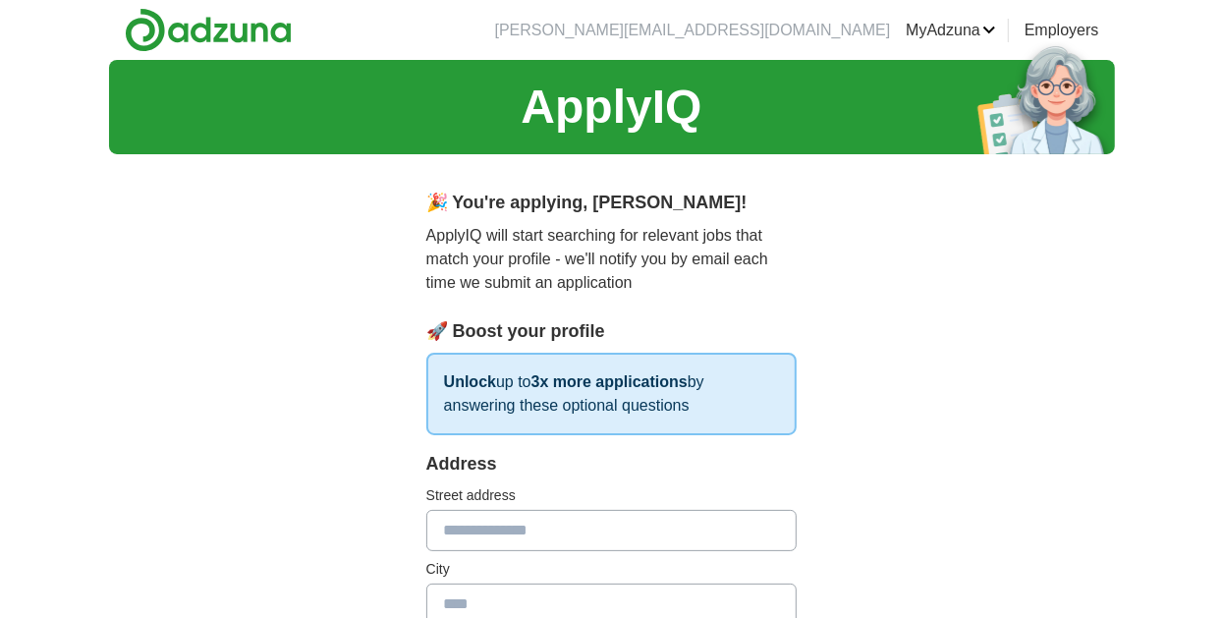
click at [449, 528] on input "text" at bounding box center [611, 530] width 371 height 41
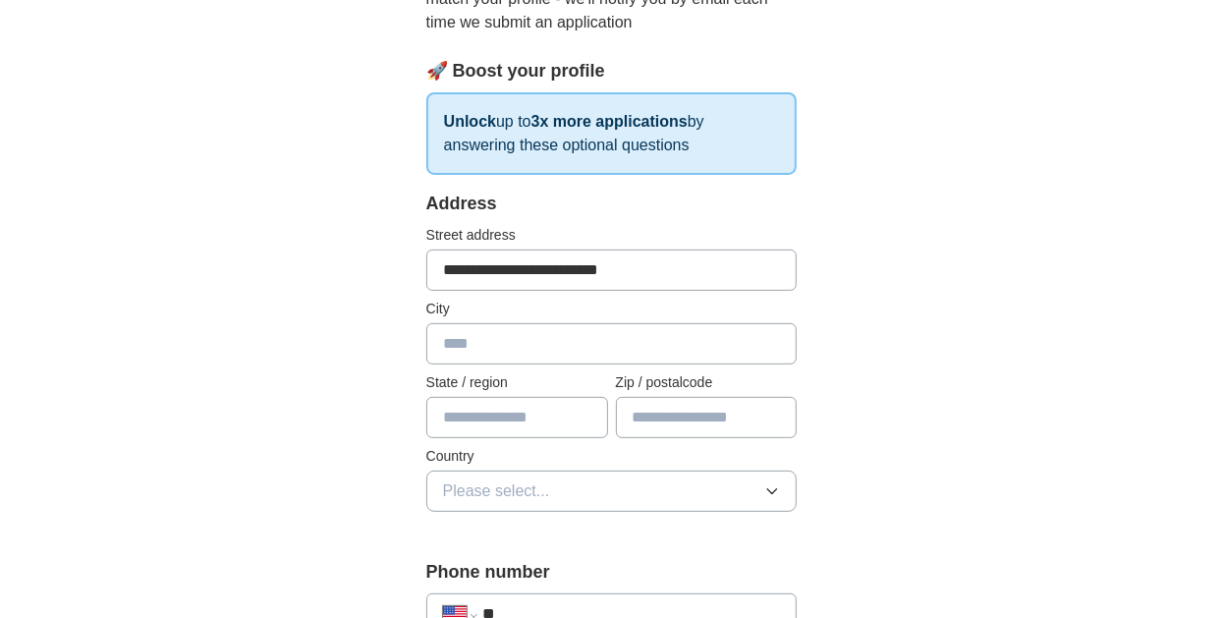
scroll to position [271, 0]
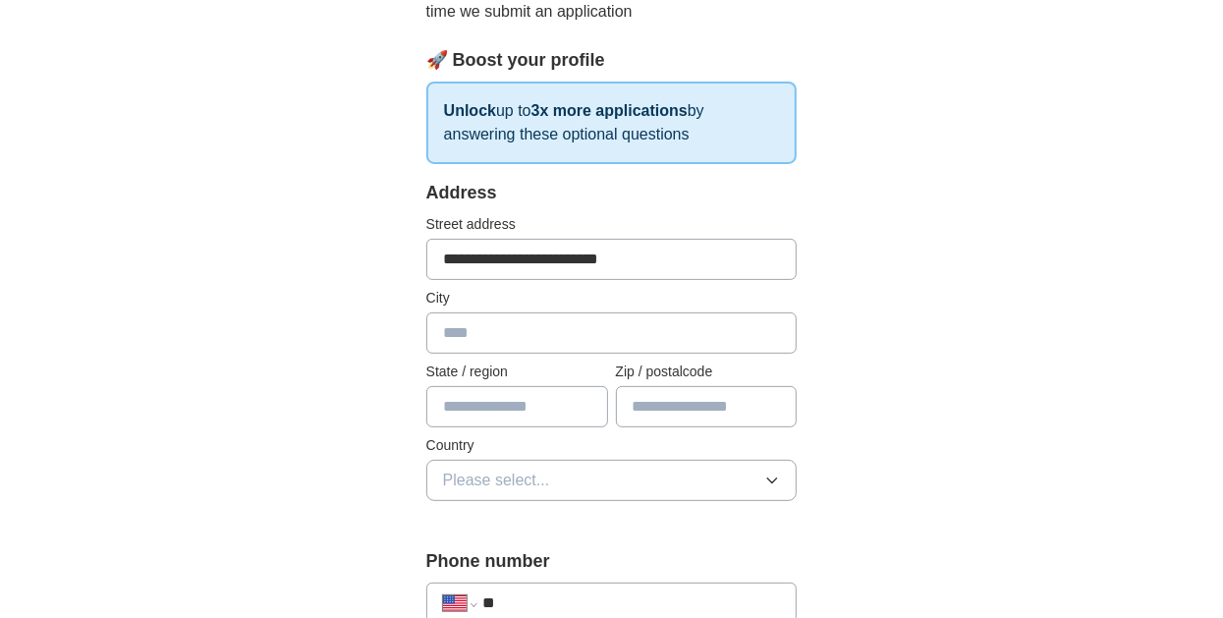
type input "**********"
click at [440, 332] on input "text" at bounding box center [611, 332] width 371 height 41
type input "*********"
click at [450, 408] on input "text" at bounding box center [517, 406] width 182 height 41
type input "**"
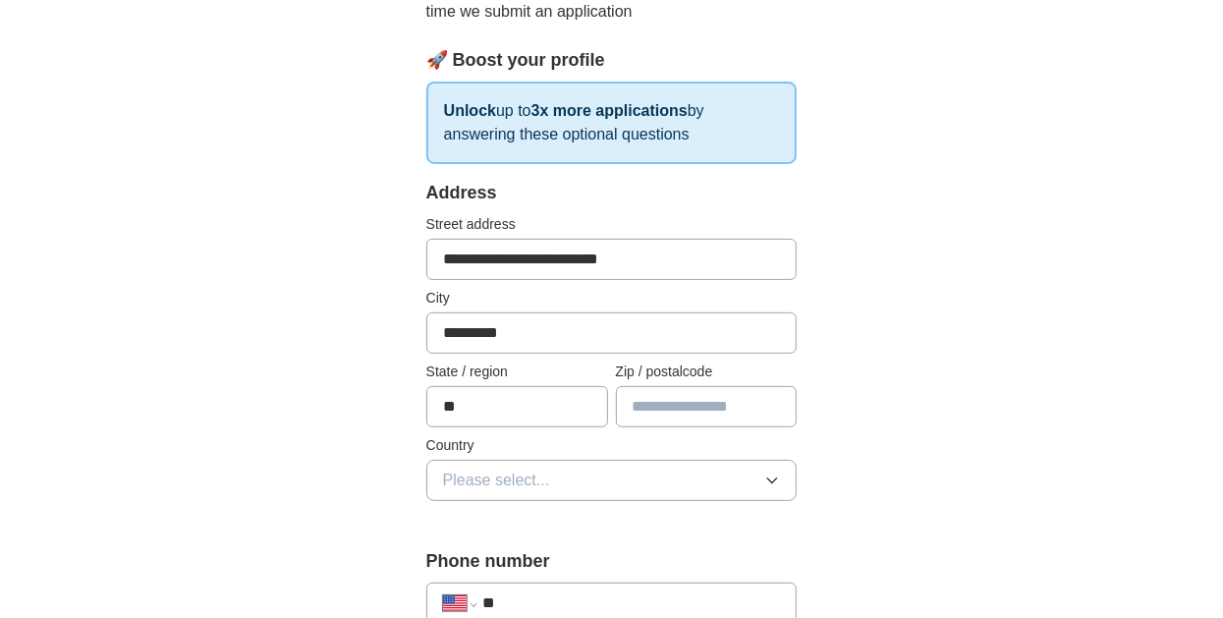
click at [639, 401] on input "text" at bounding box center [707, 406] width 182 height 41
type input "*****"
click at [773, 478] on icon "button" at bounding box center [772, 481] width 16 height 16
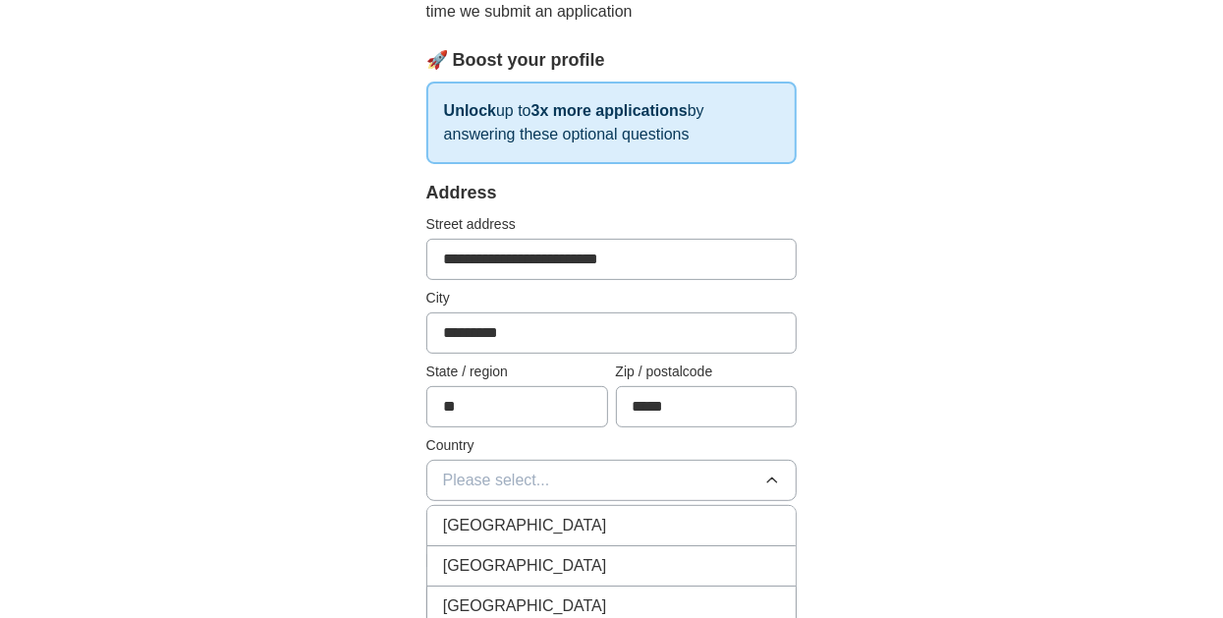
click at [515, 559] on span "[GEOGRAPHIC_DATA]" at bounding box center [525, 566] width 164 height 24
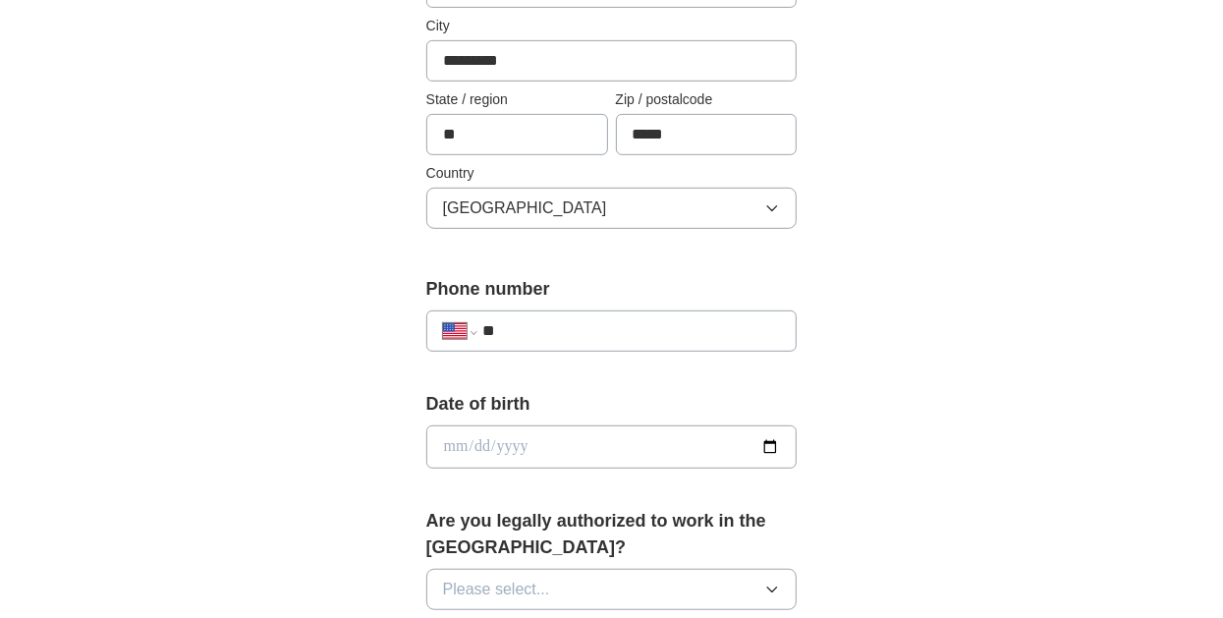
scroll to position [591, 0]
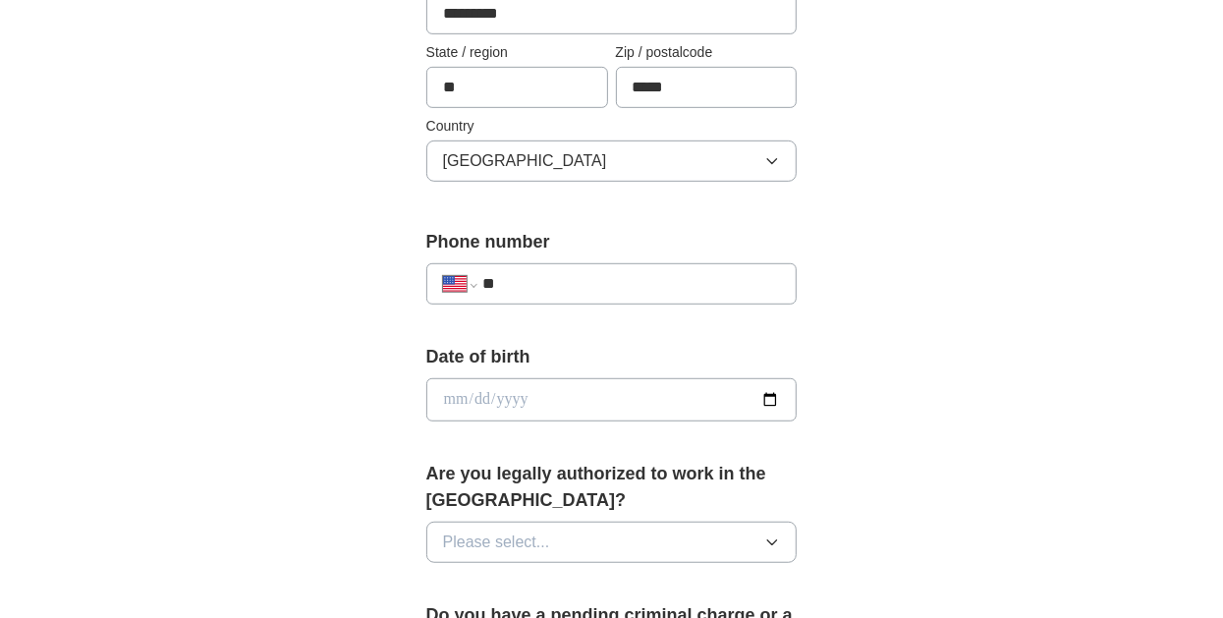
click at [513, 280] on input "**" at bounding box center [631, 284] width 299 height 24
type input "**********"
click at [447, 402] on input "date" at bounding box center [611, 399] width 371 height 43
type input "**********"
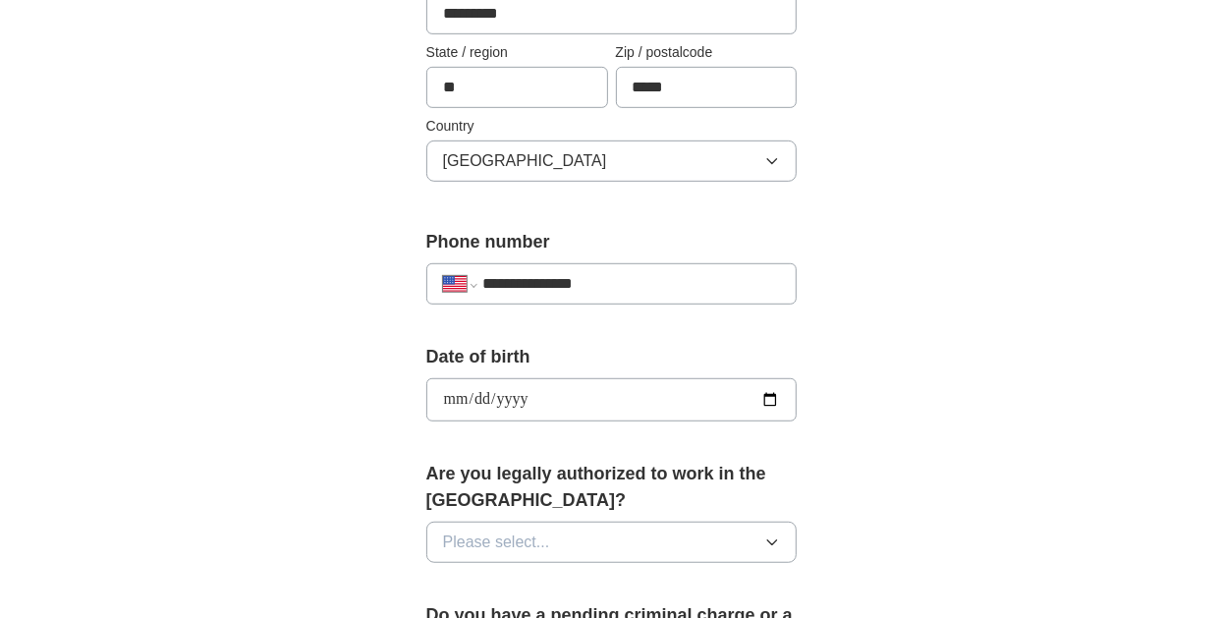
click at [776, 535] on icon "button" at bounding box center [772, 543] width 16 height 16
click at [436, 585] on li "Yes" at bounding box center [611, 588] width 369 height 40
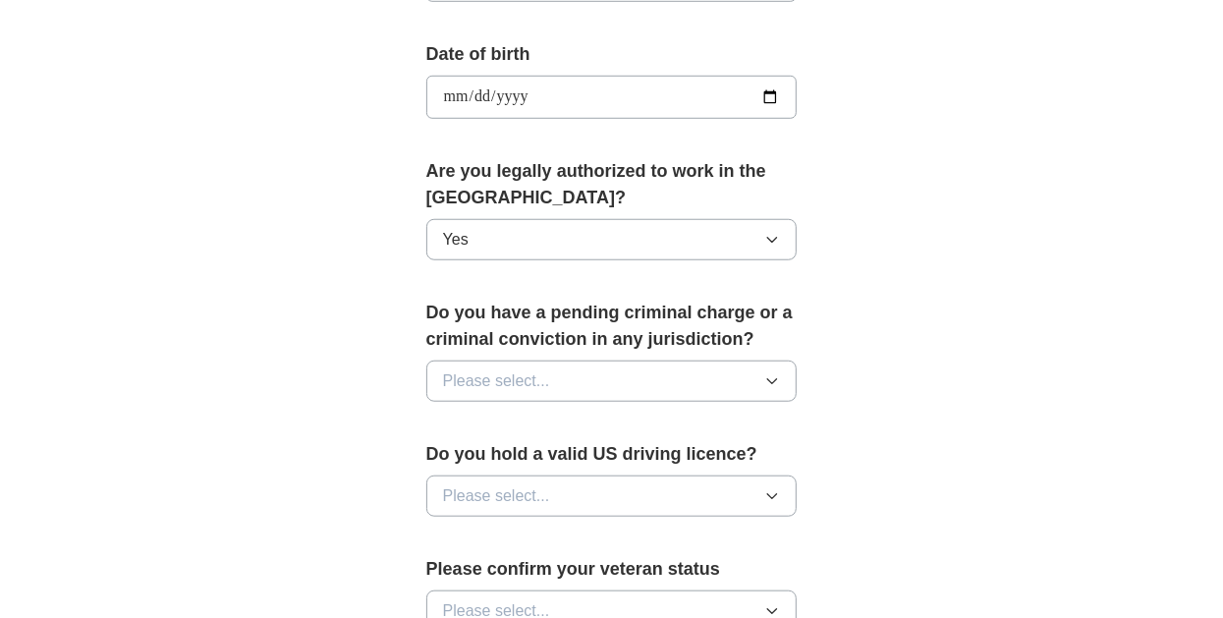
scroll to position [894, 0]
click at [775, 376] on icon "button" at bounding box center [772, 380] width 16 height 16
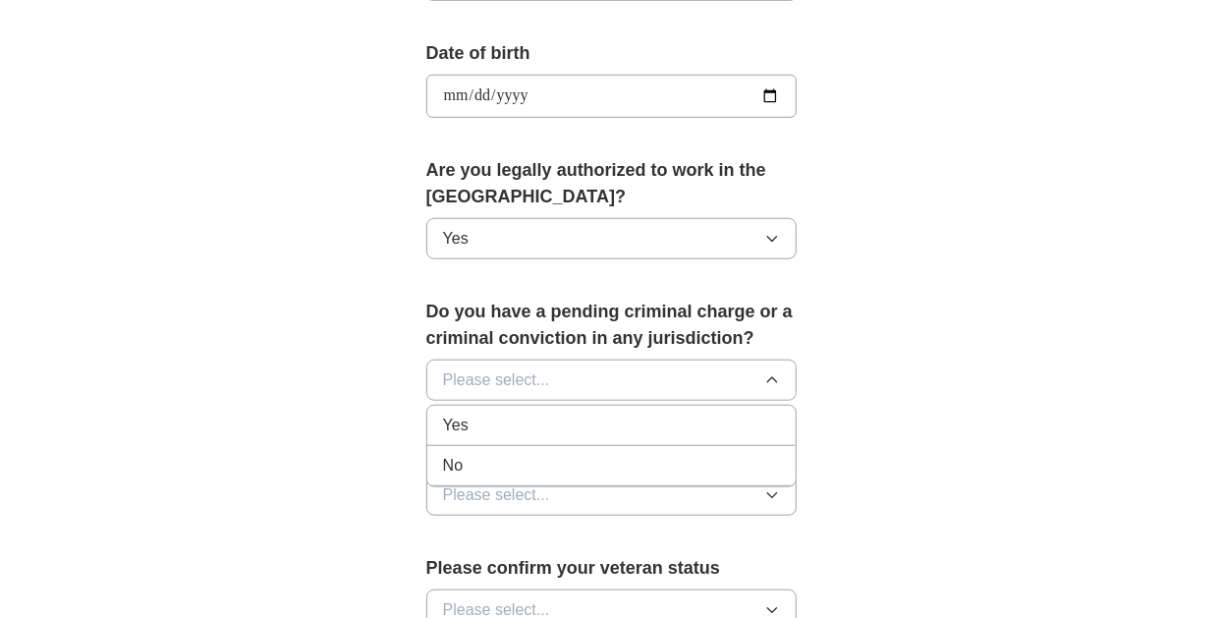
click at [472, 461] on div "No" at bounding box center [612, 466] width 338 height 24
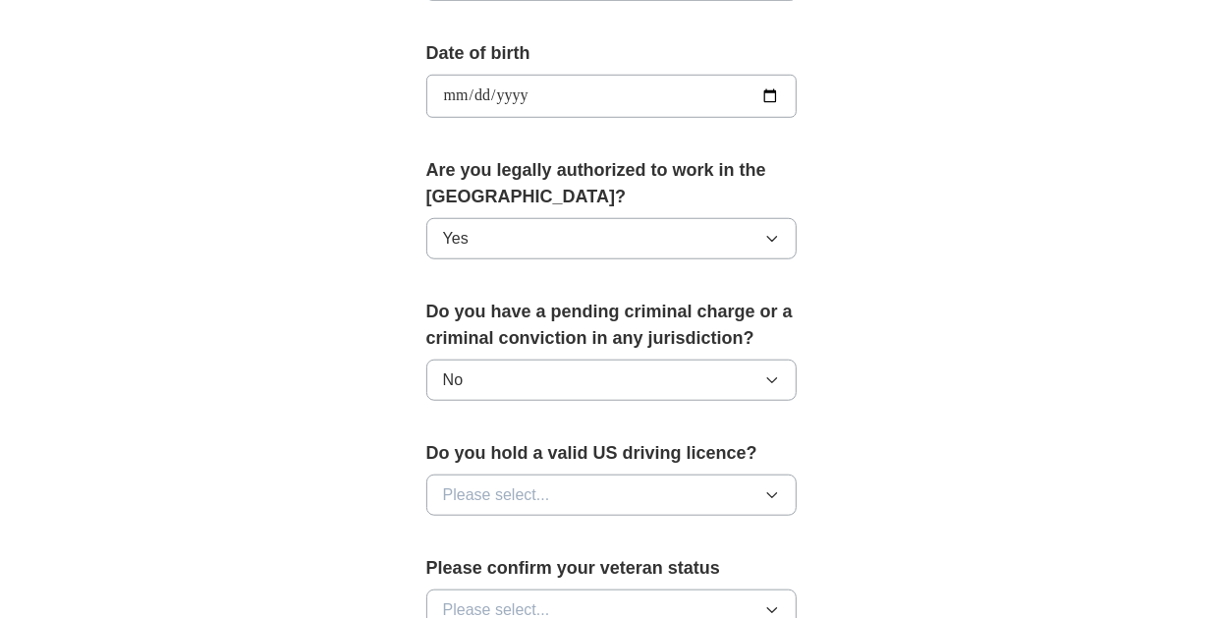
click at [776, 493] on icon "button" at bounding box center [772, 495] width 9 height 5
click at [485, 536] on div "Yes" at bounding box center [612, 541] width 338 height 24
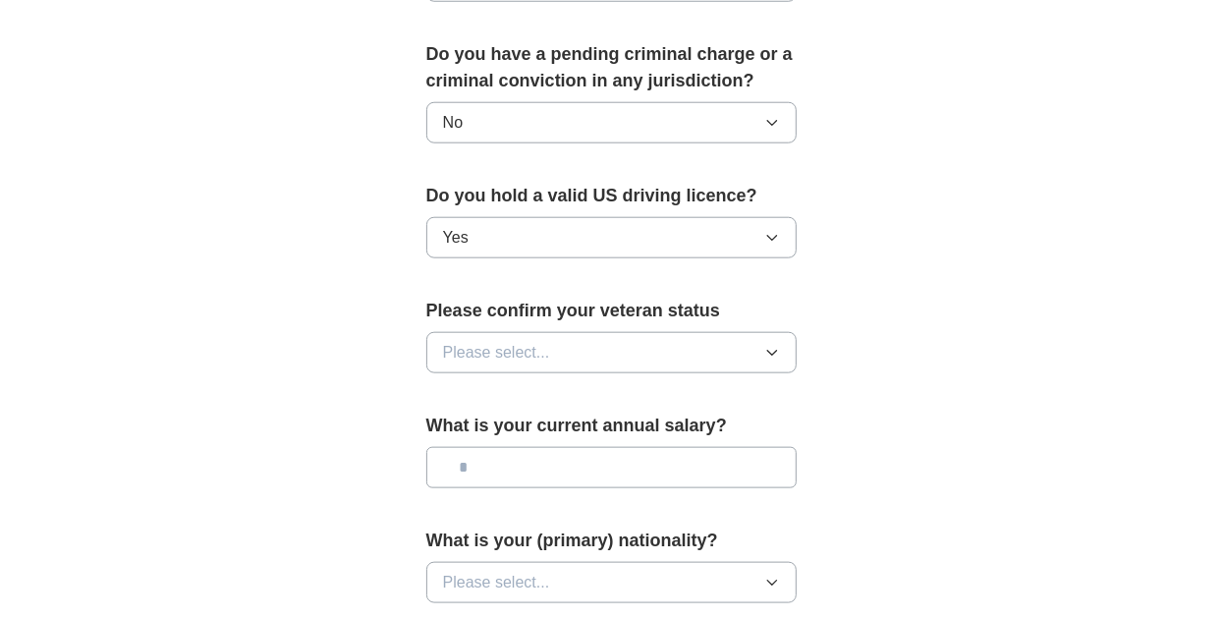
scroll to position [1153, 0]
click at [778, 344] on icon "button" at bounding box center [772, 352] width 16 height 16
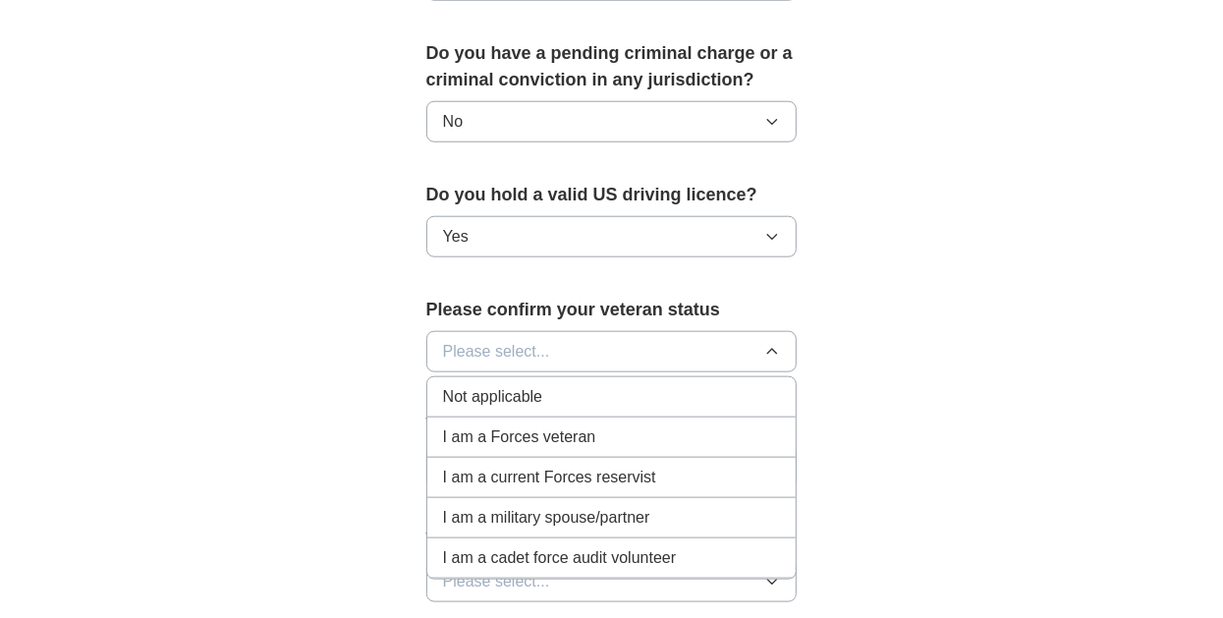
click at [458, 391] on span "Not applicable" at bounding box center [492, 397] width 99 height 24
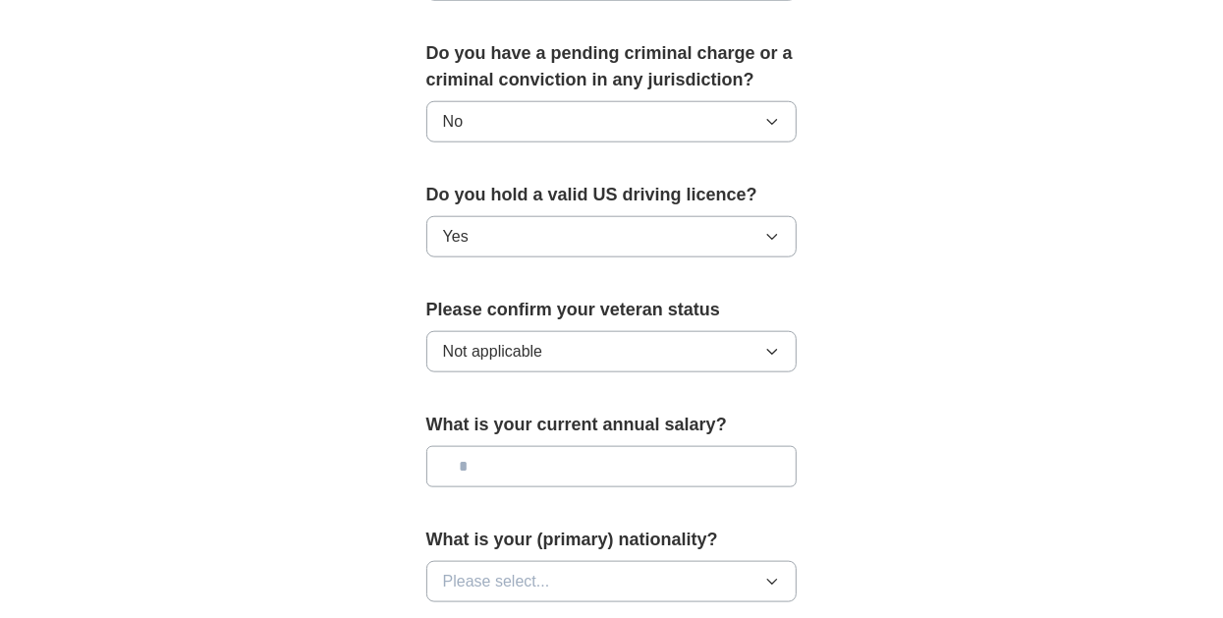
click at [473, 462] on input "text" at bounding box center [611, 466] width 371 height 41
click at [531, 461] on input "**********" at bounding box center [611, 466] width 371 height 41
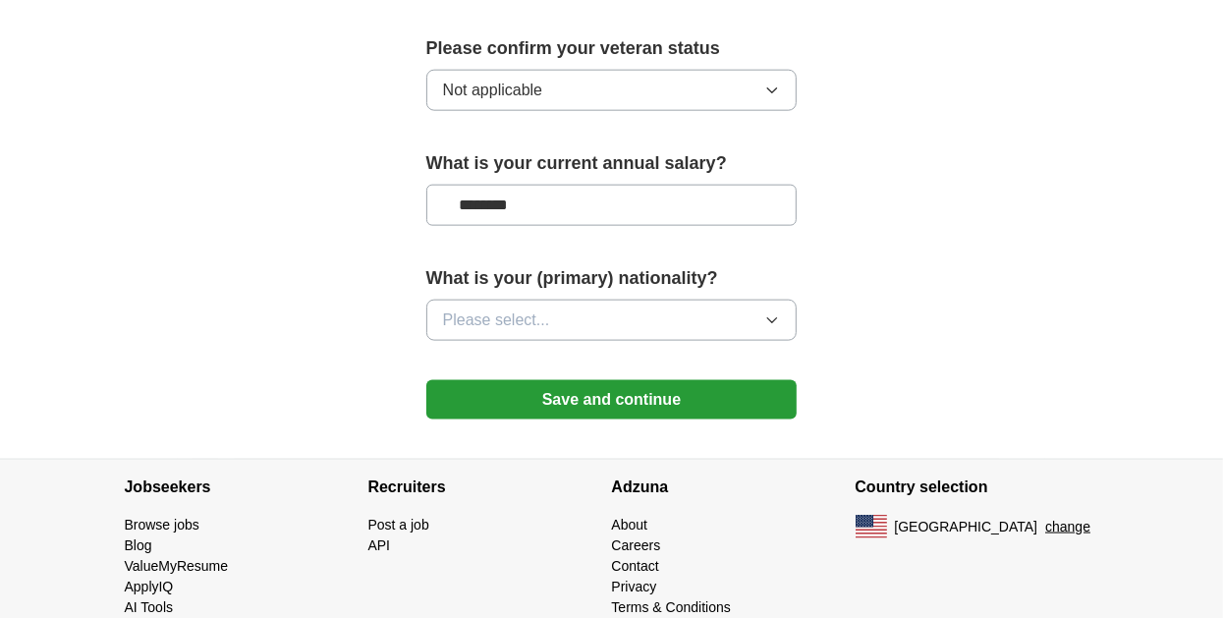
scroll to position [1411, 0]
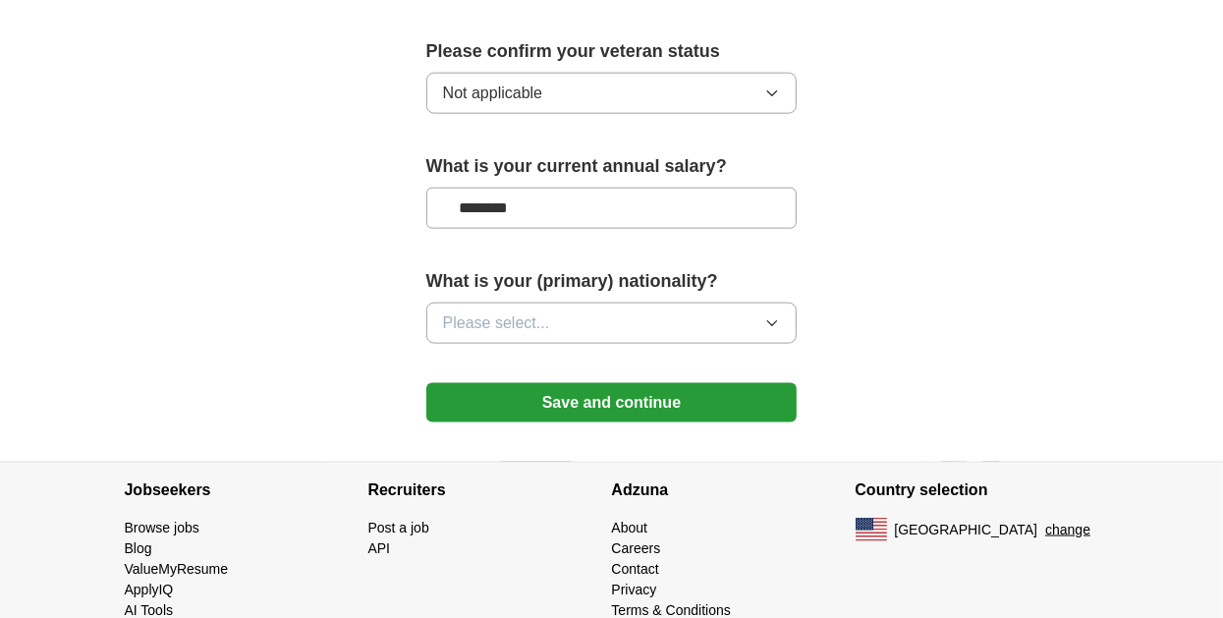
type input "********"
click at [768, 321] on icon "button" at bounding box center [772, 323] width 9 height 5
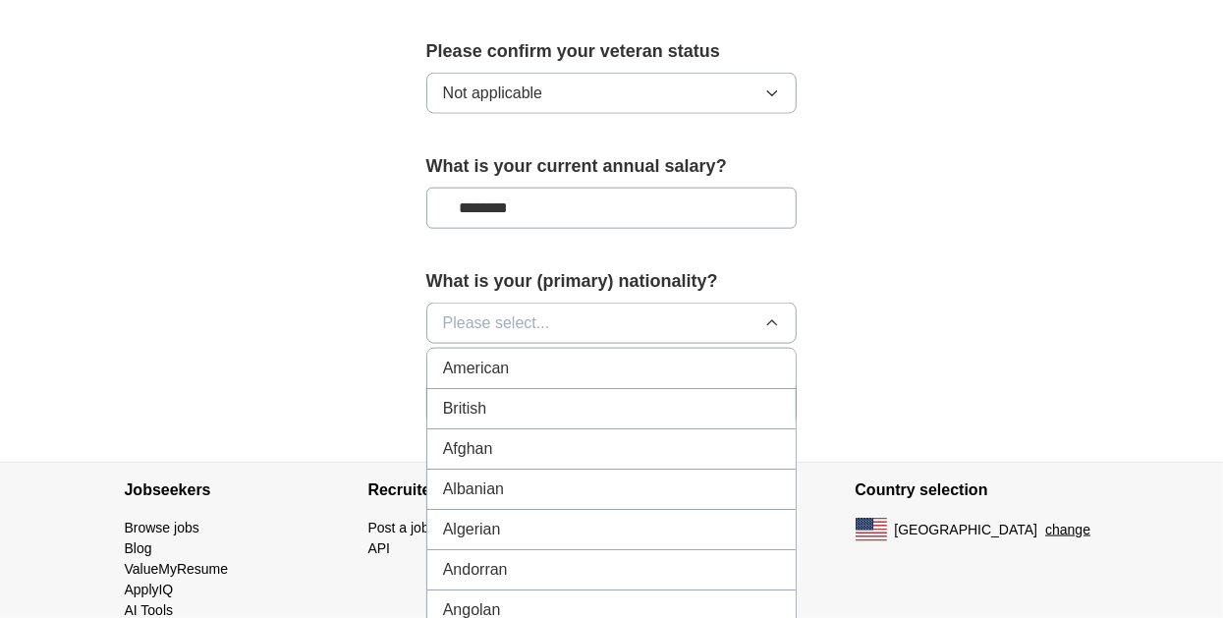
click at [467, 358] on span "American" at bounding box center [476, 369] width 67 height 24
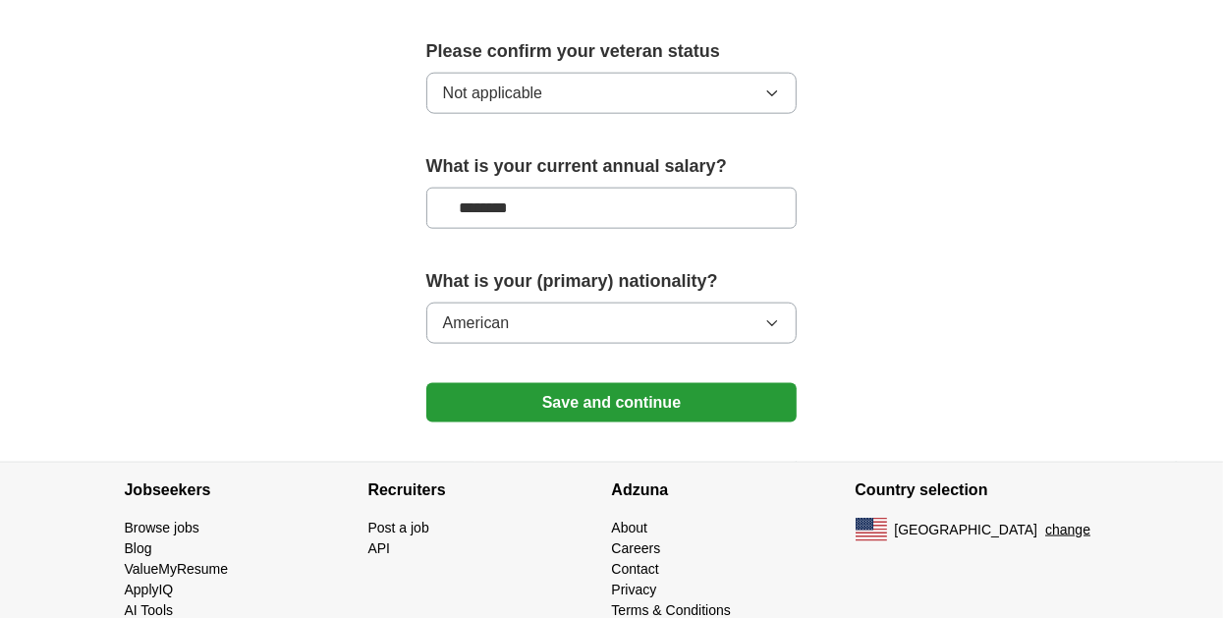
click at [574, 398] on button "Save and continue" at bounding box center [611, 402] width 371 height 39
